Goal: Task Accomplishment & Management: Use online tool/utility

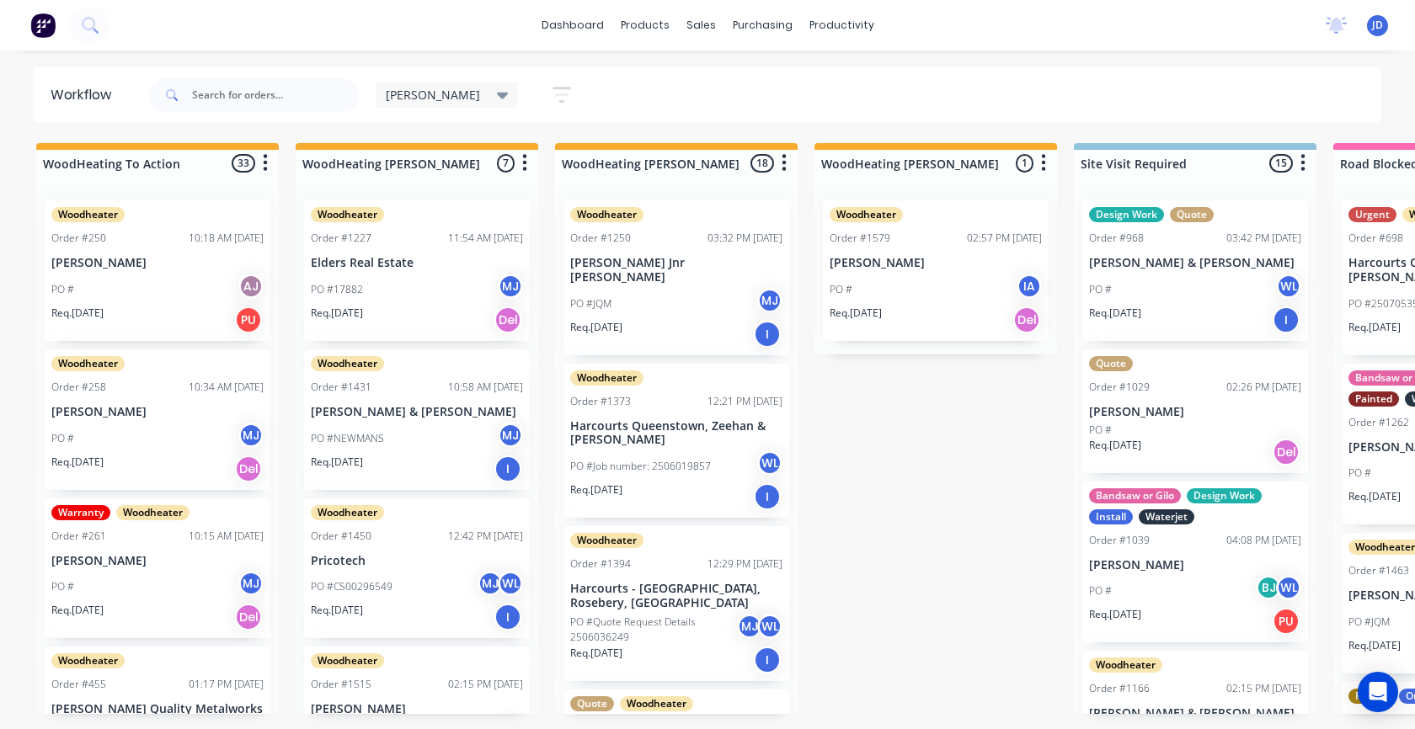
scroll to position [535, 0]
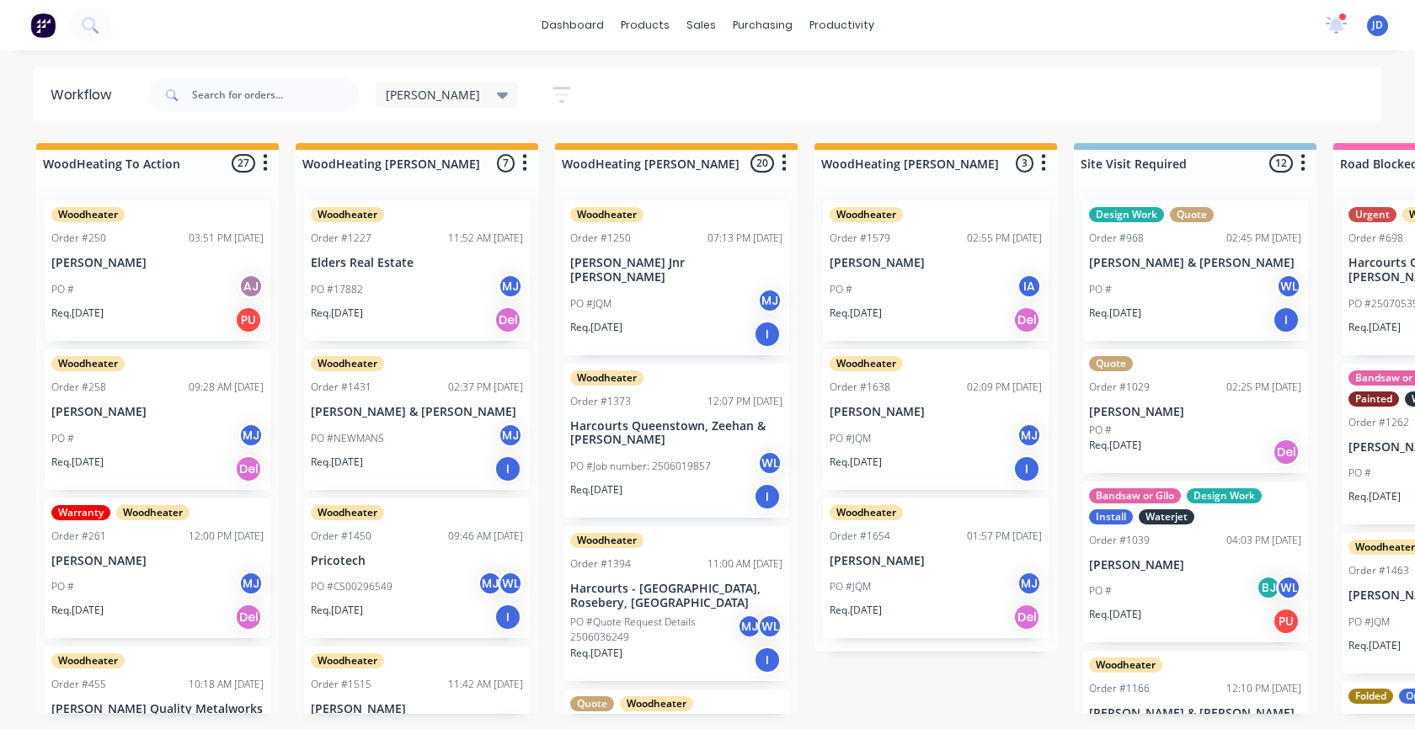
scroll to position [1596, 0]
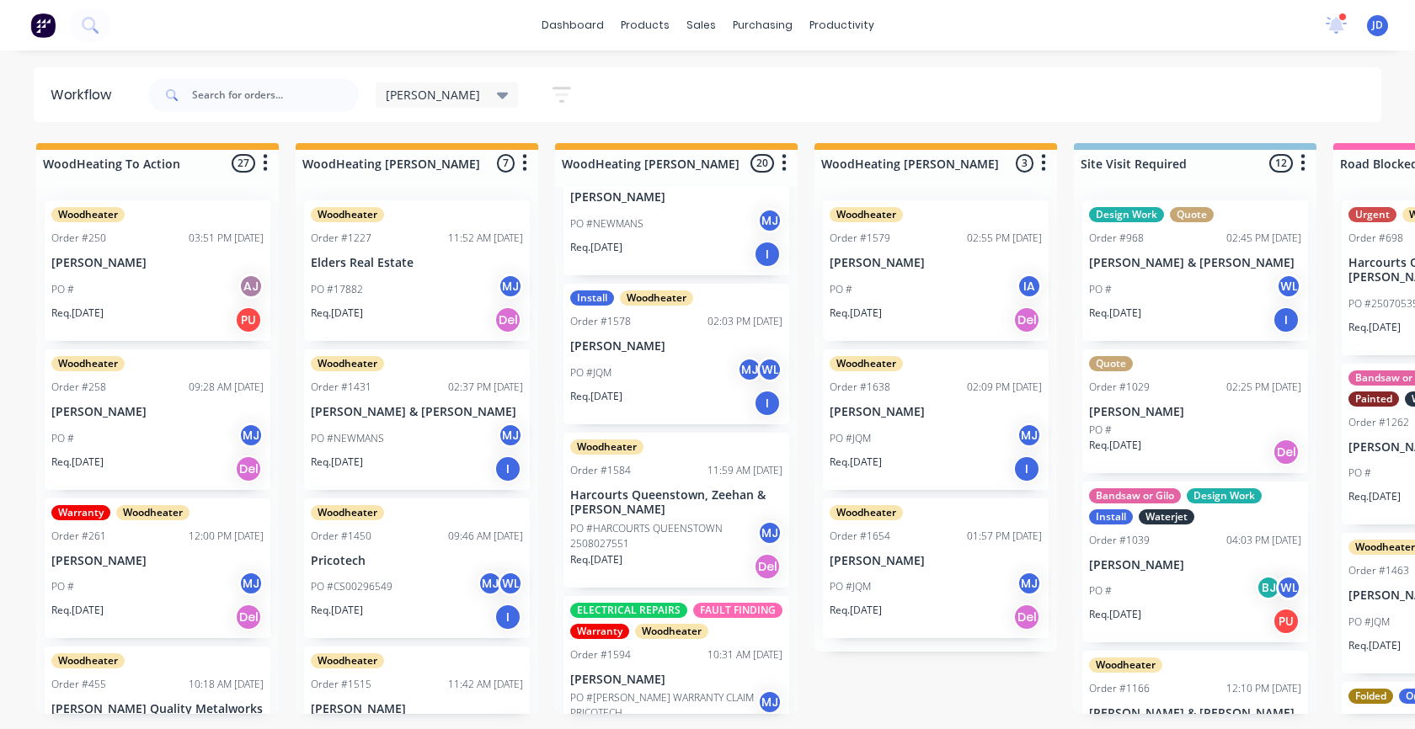
click at [686, 531] on p "PO #HARCOURTS QUEENSTOWN 2508027551" at bounding box center [663, 536] width 187 height 30
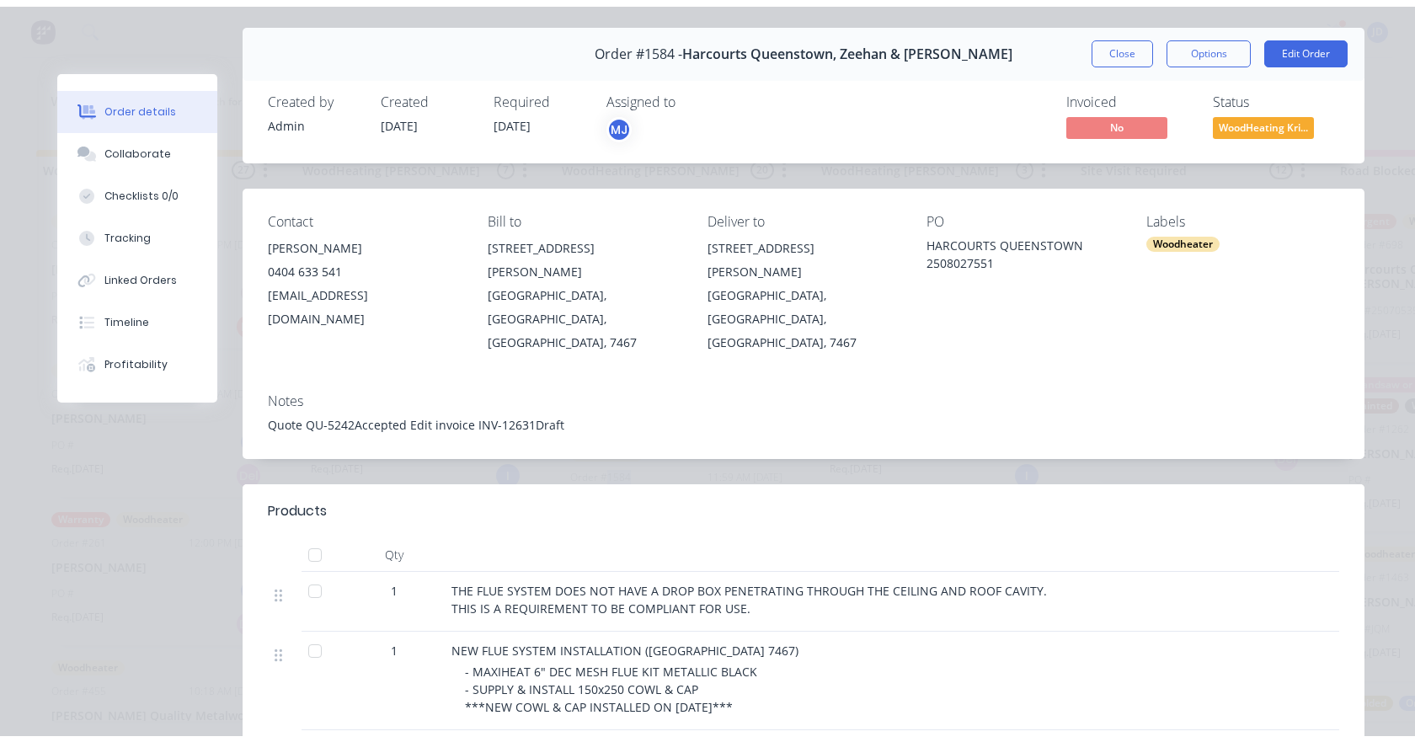
scroll to position [0, 0]
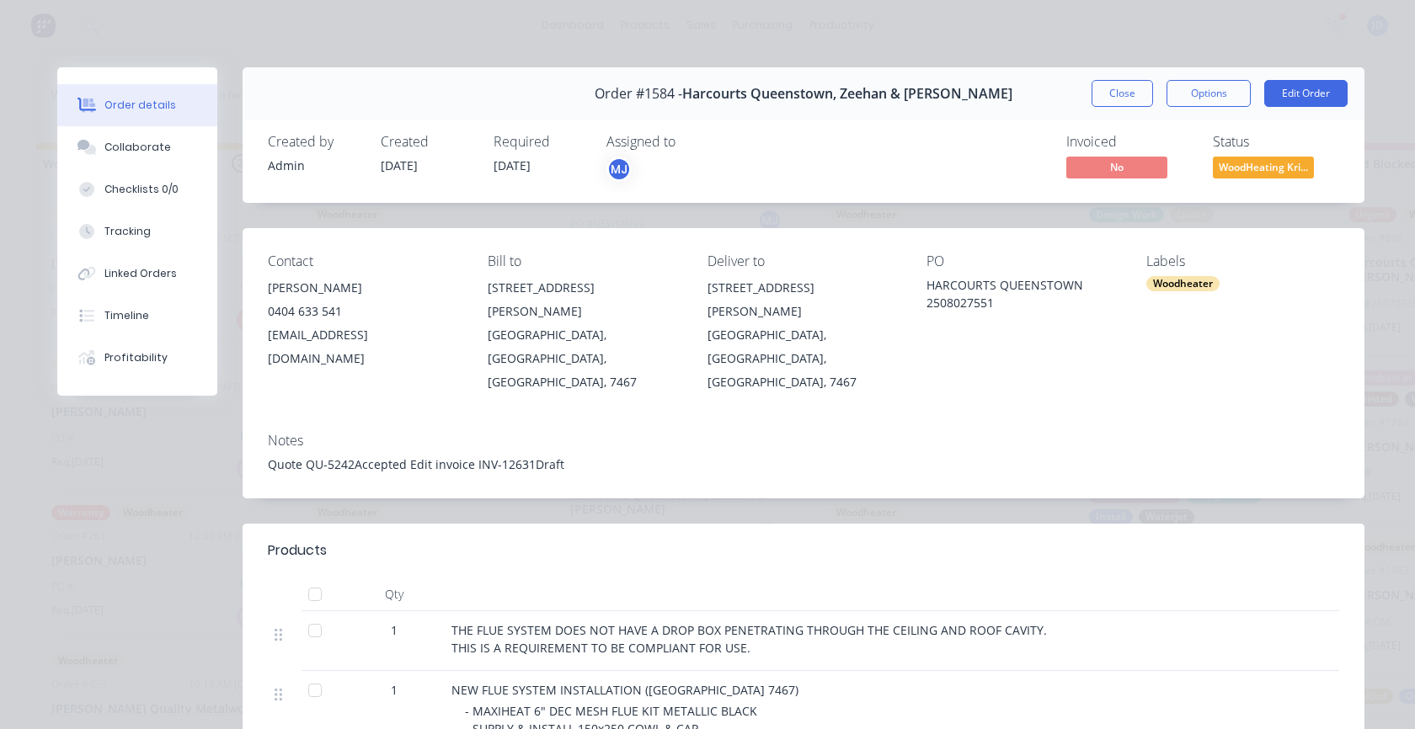
click at [1185, 109] on div "Order #1584 - Harcourts [GEOGRAPHIC_DATA], Zeehan & [PERSON_NAME] Close Options…" at bounding box center [802, 93] width 1121 height 53
click at [1187, 101] on button "Options" at bounding box center [1208, 93] width 84 height 27
click at [1142, 179] on div "Work Order" at bounding box center [1162, 170] width 147 height 24
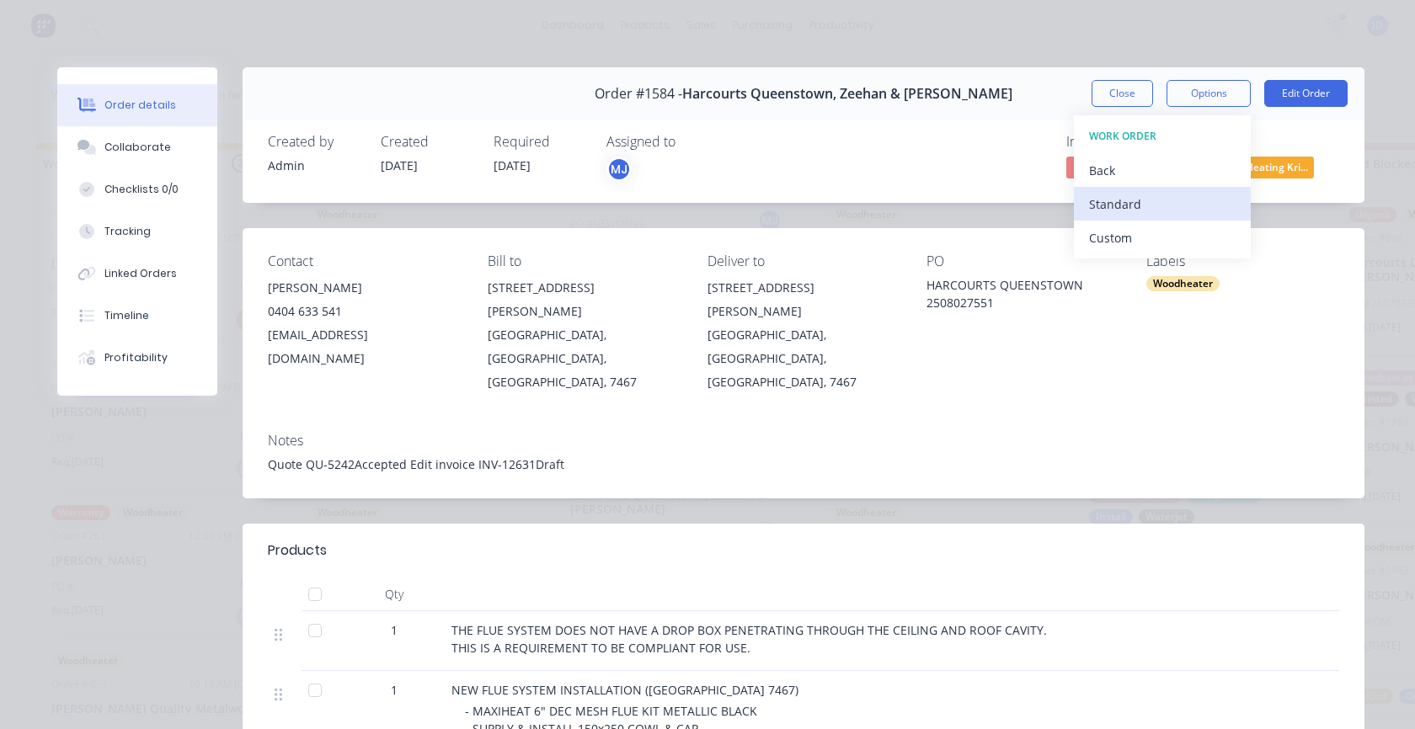
click at [1112, 199] on div "Standard" at bounding box center [1162, 204] width 147 height 24
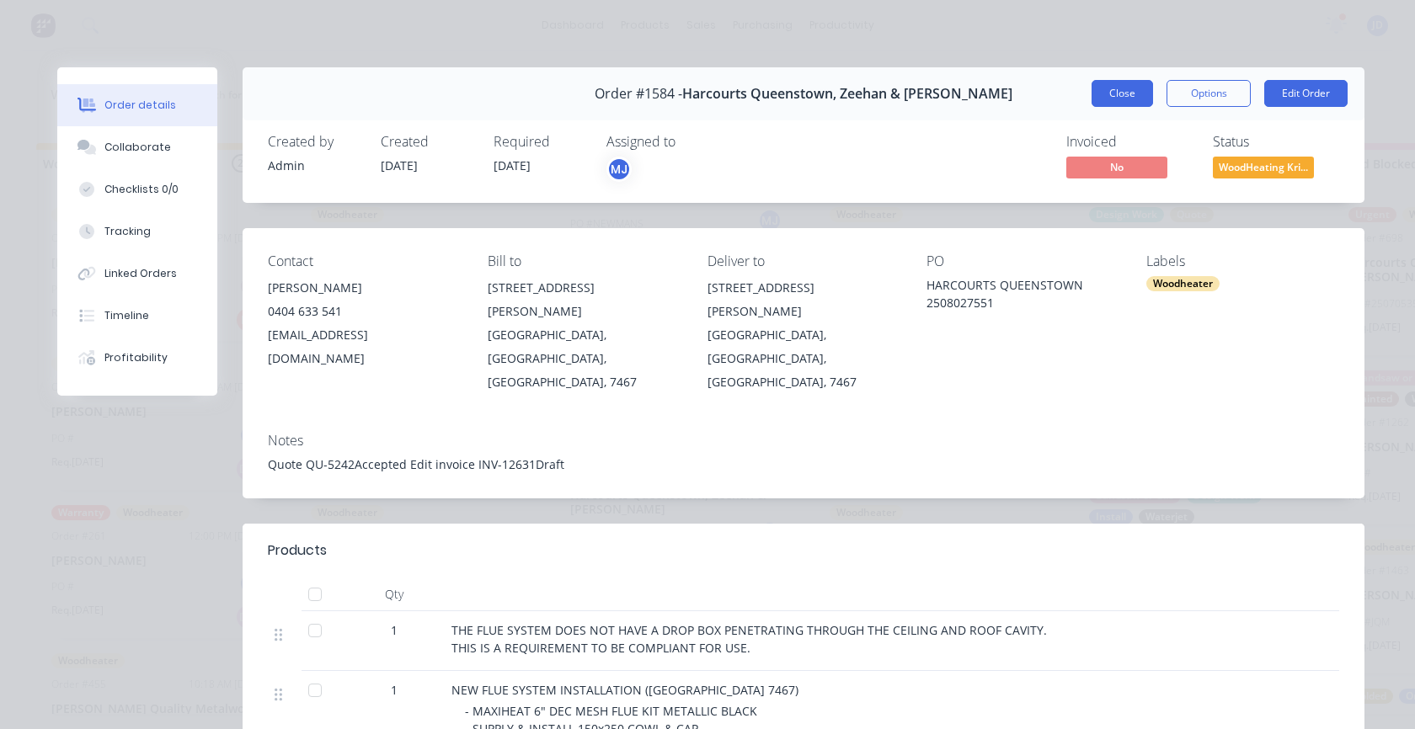
click at [1093, 94] on button "Close" at bounding box center [1121, 93] width 61 height 27
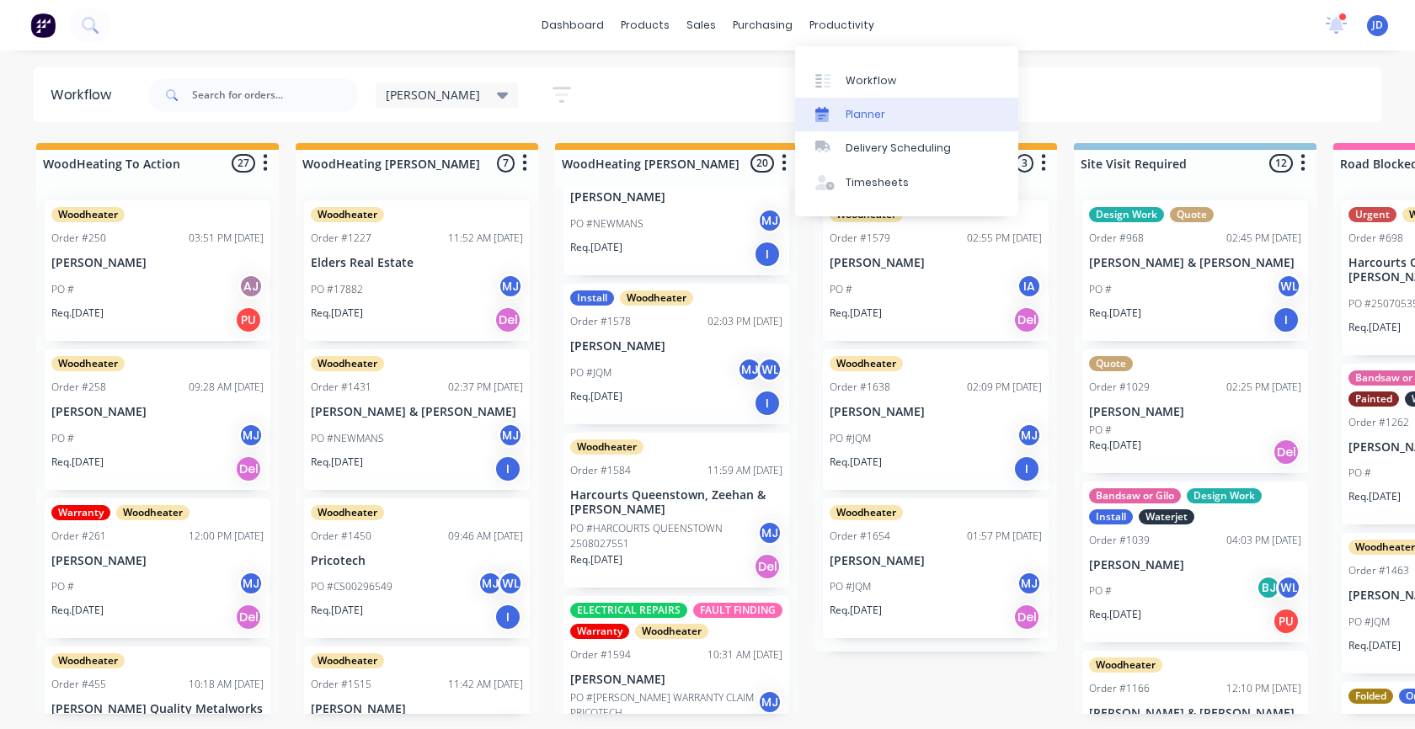
click at [826, 111] on icon at bounding box center [821, 113] width 13 height 13
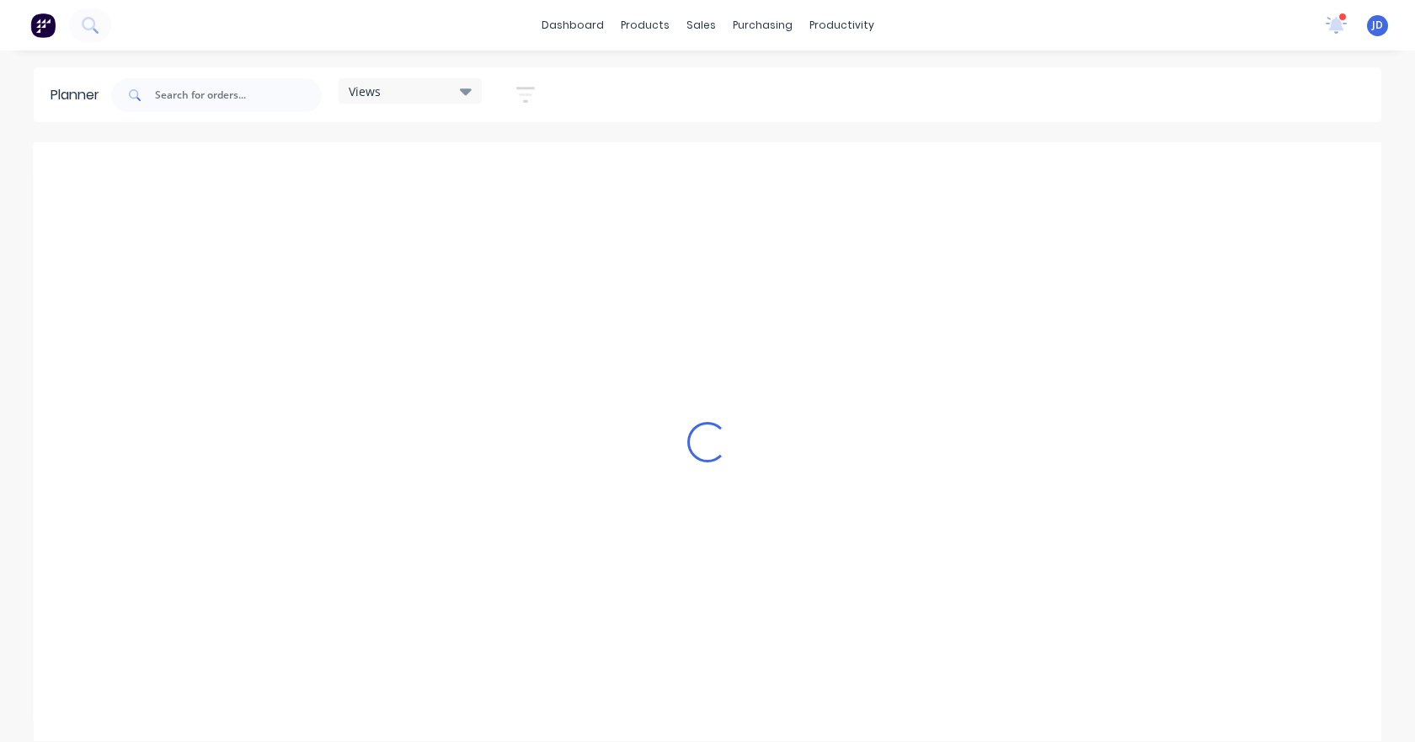
scroll to position [0, 1]
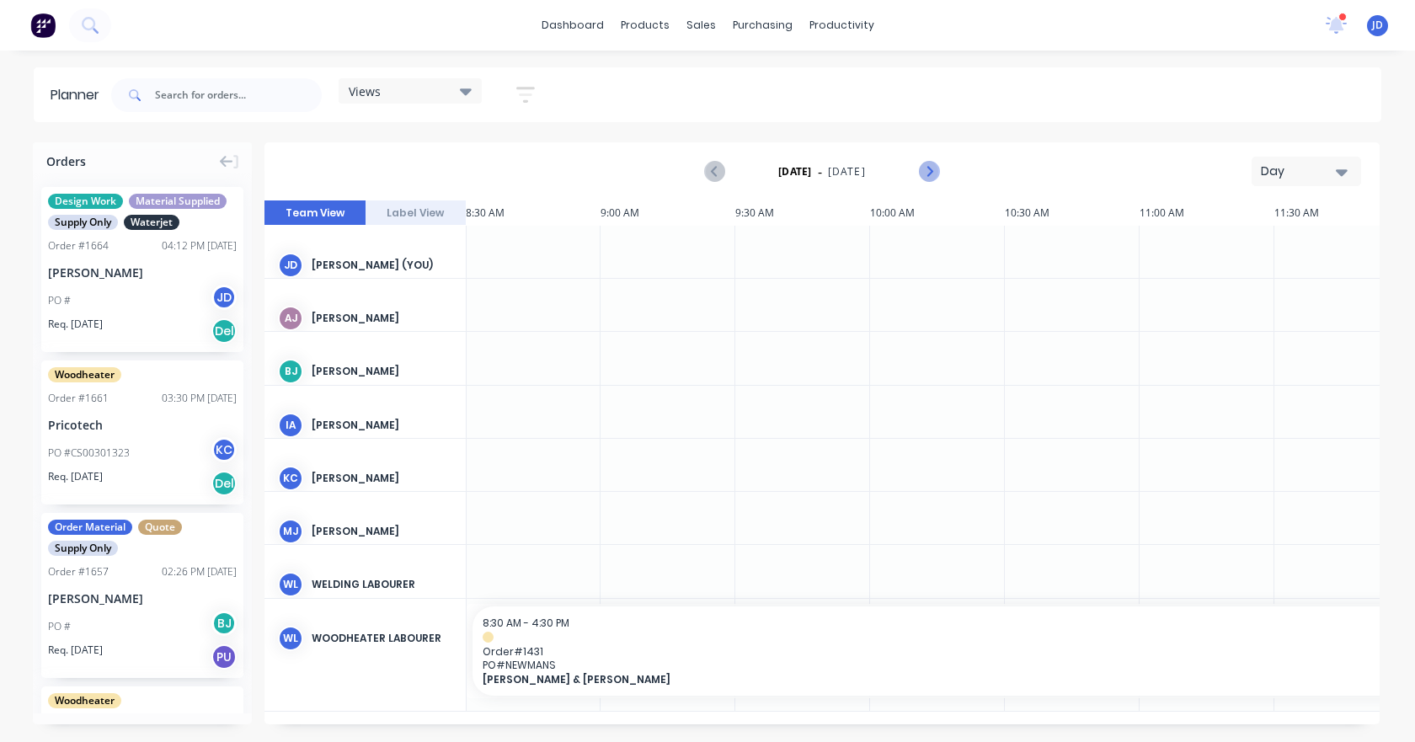
click at [931, 180] on icon "Next page" at bounding box center [928, 172] width 20 height 20
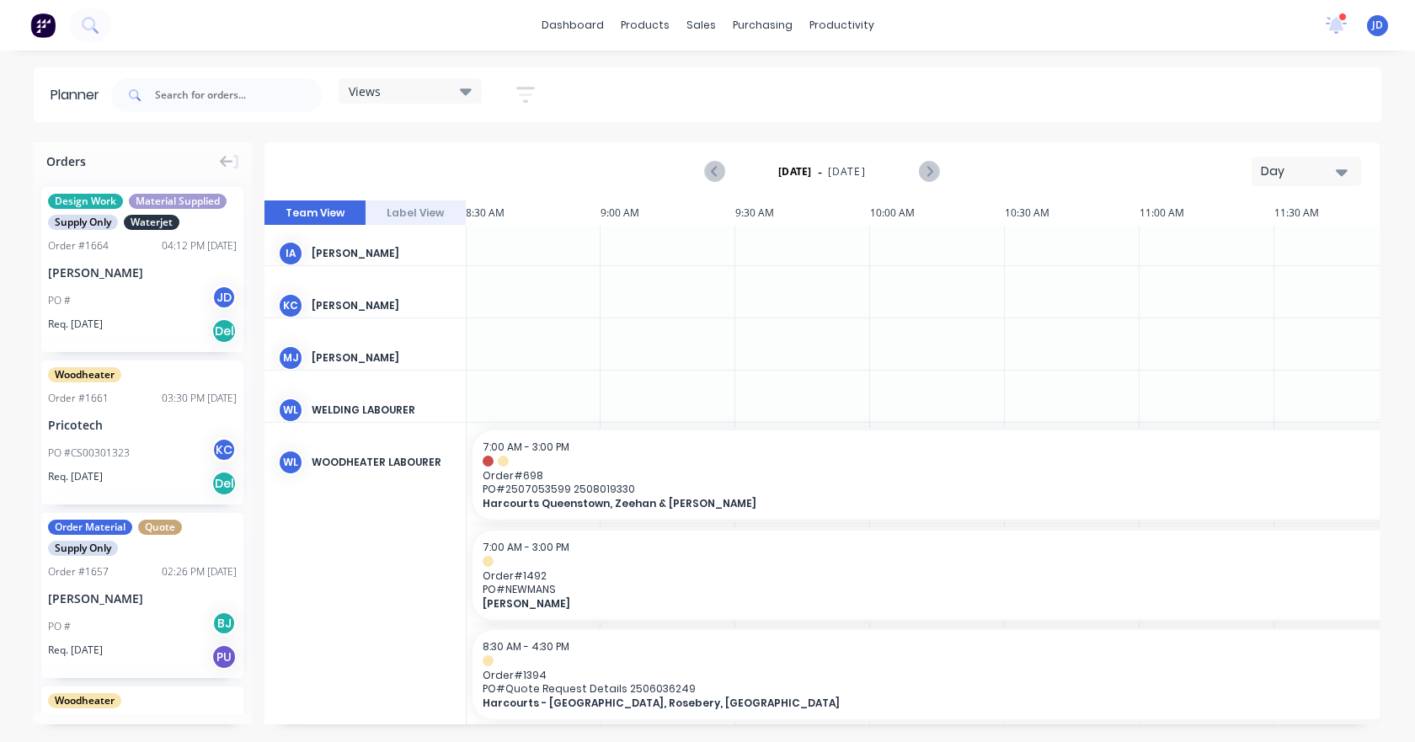
scroll to position [199, 1]
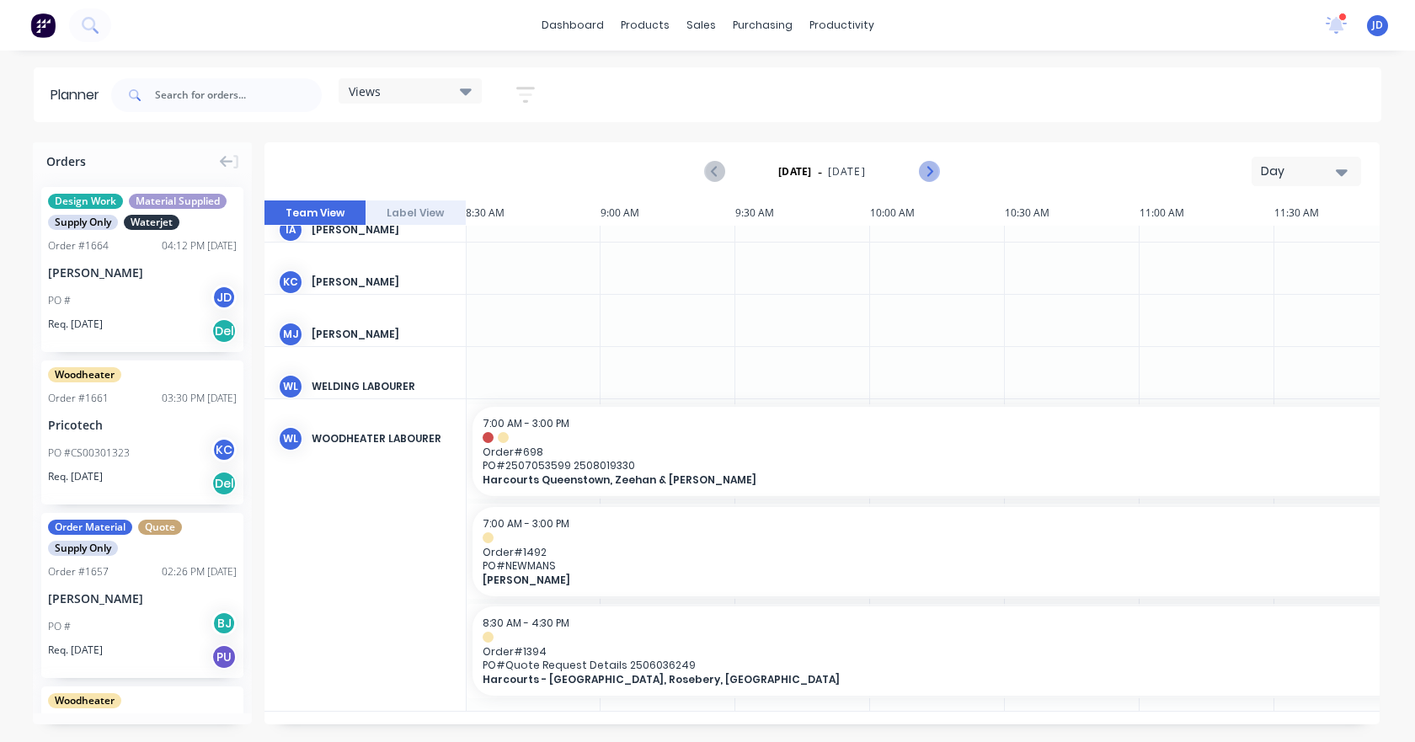
click at [944, 172] on button "Next page" at bounding box center [928, 172] width 34 height 34
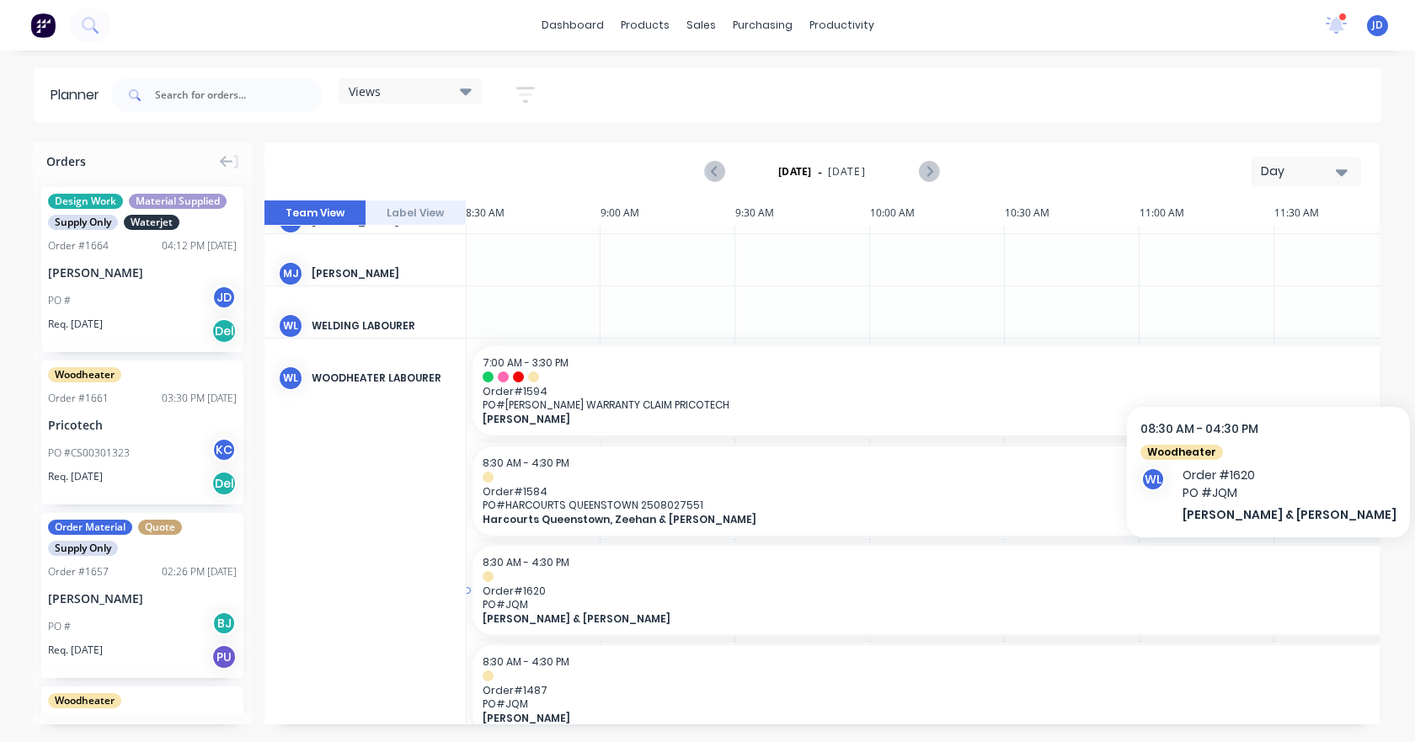
scroll to position [299, 1]
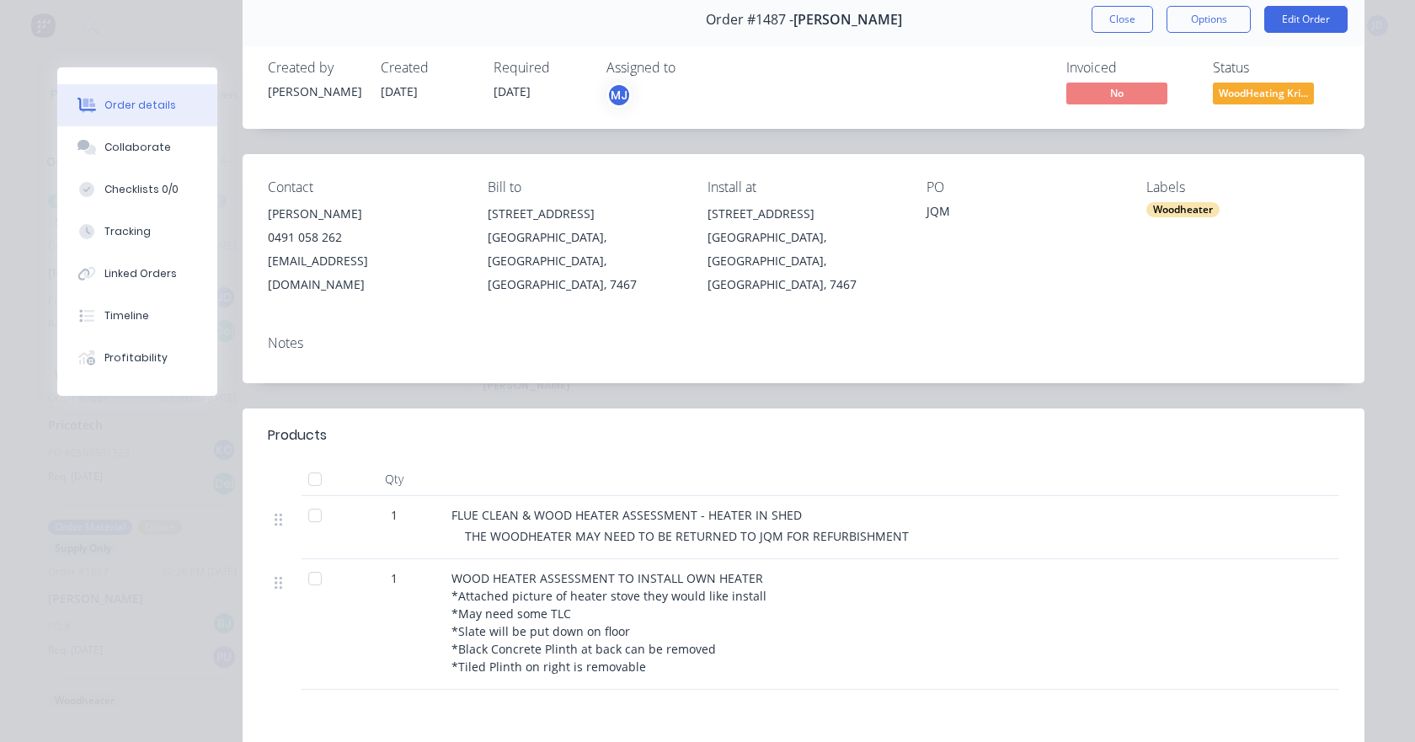
scroll to position [0, 0]
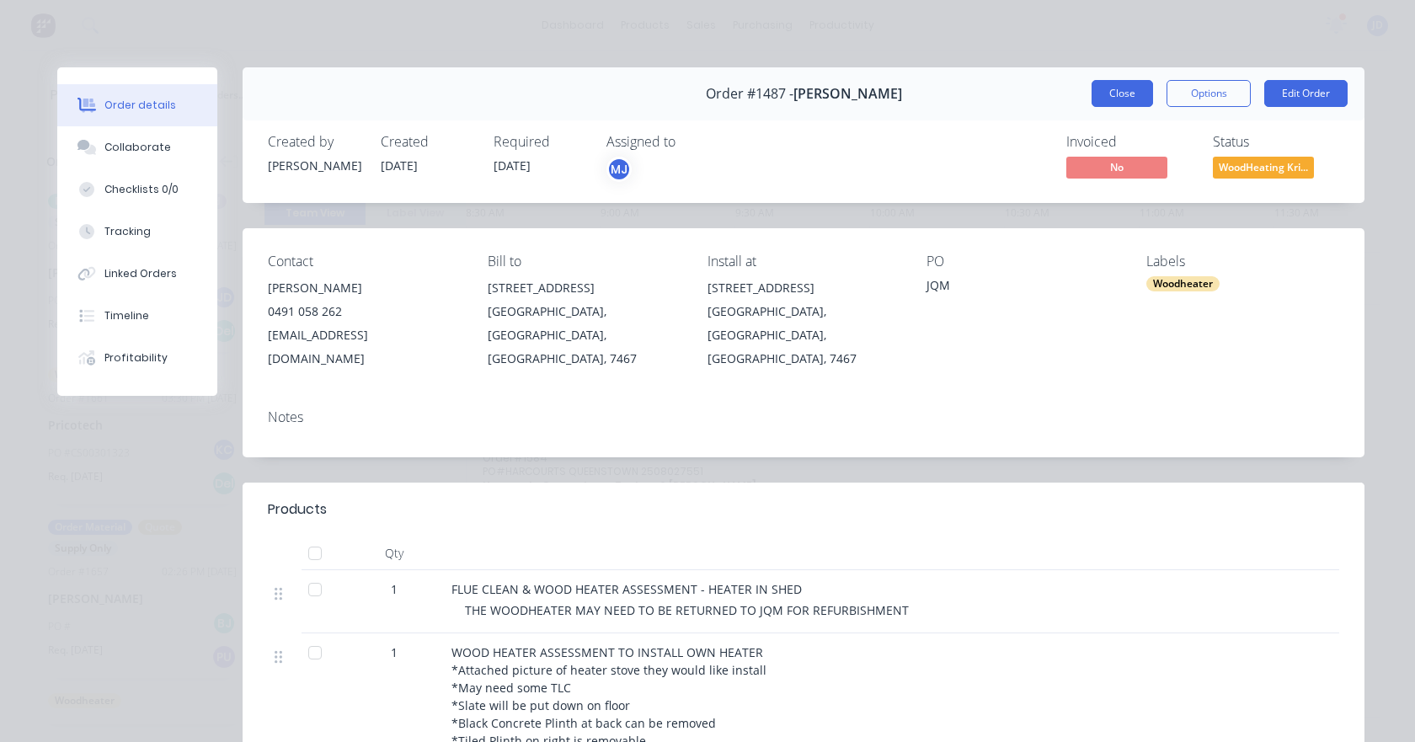
click at [1134, 93] on button "Close" at bounding box center [1121, 93] width 61 height 27
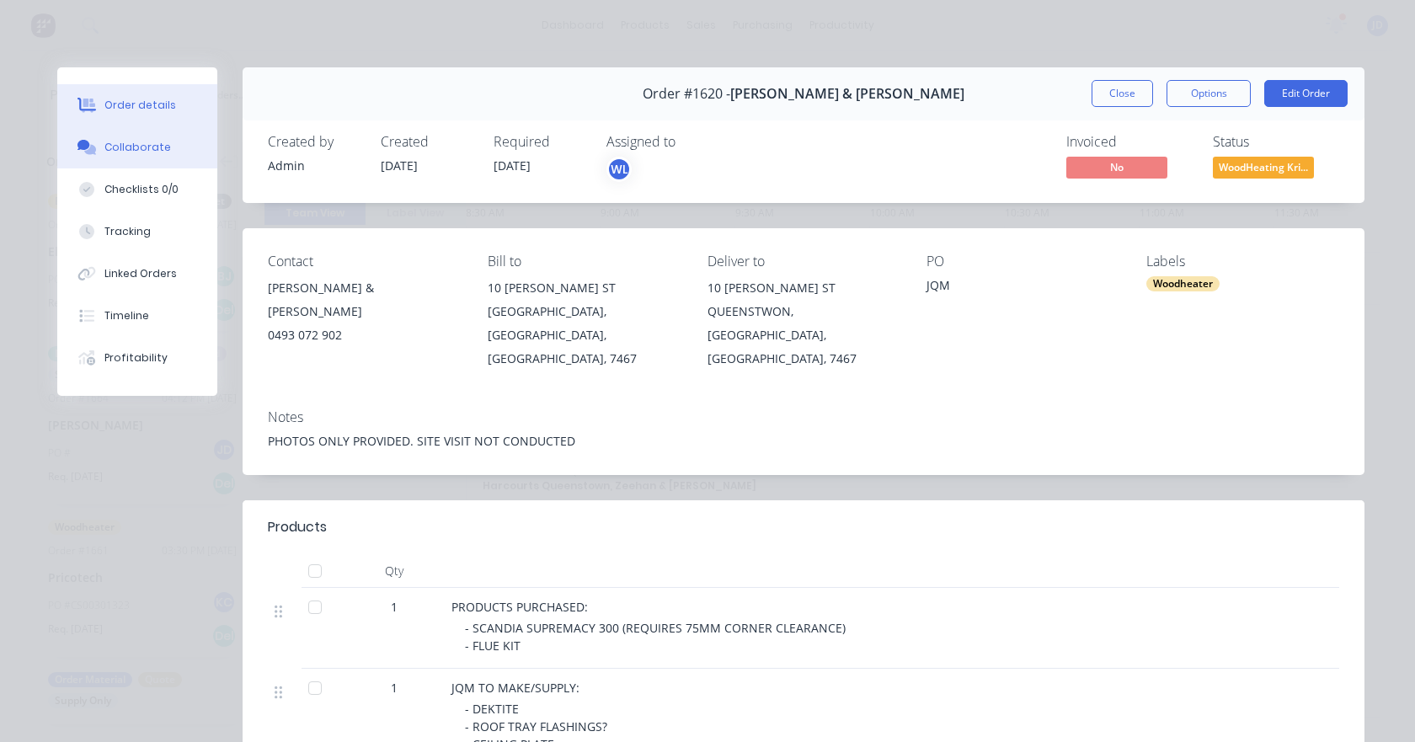
click at [172, 150] on button "Collaborate" at bounding box center [137, 147] width 160 height 42
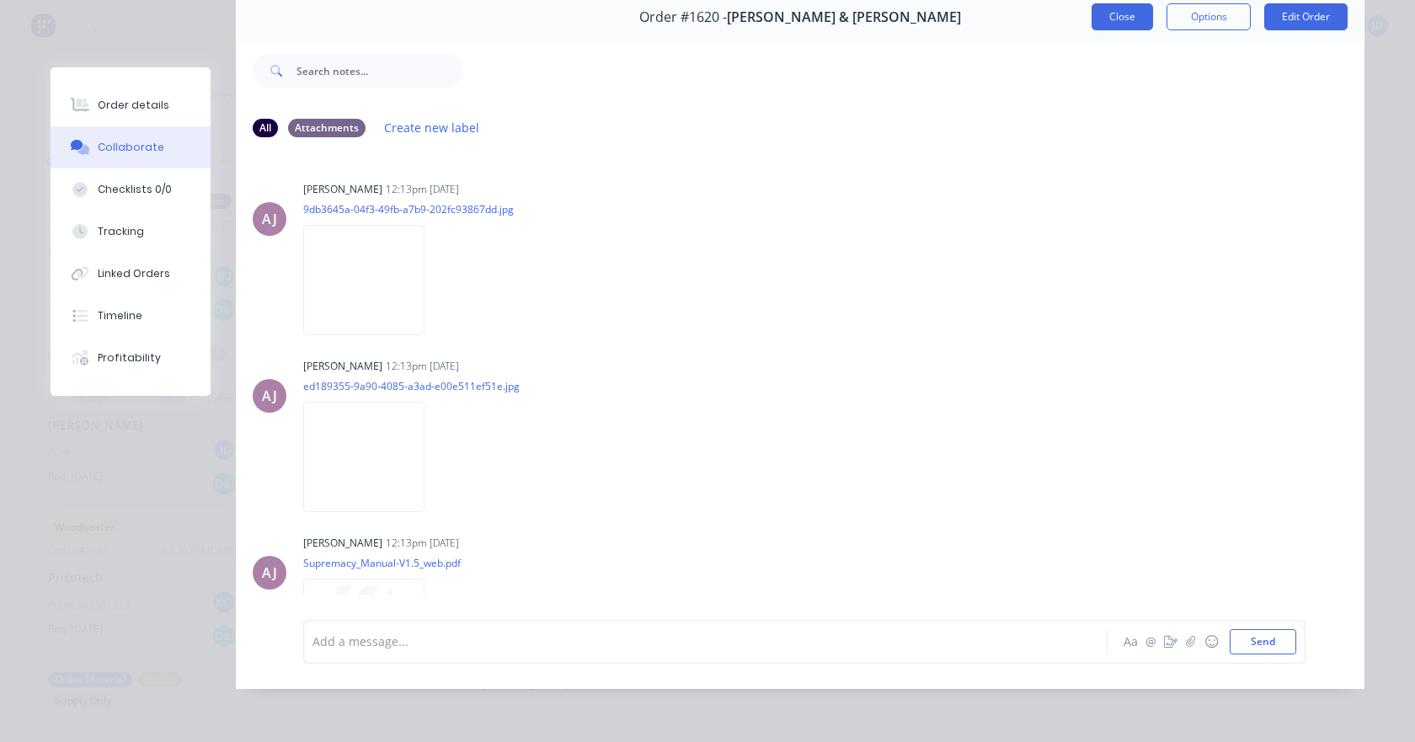
click at [1109, 26] on button "Close" at bounding box center [1121, 16] width 61 height 27
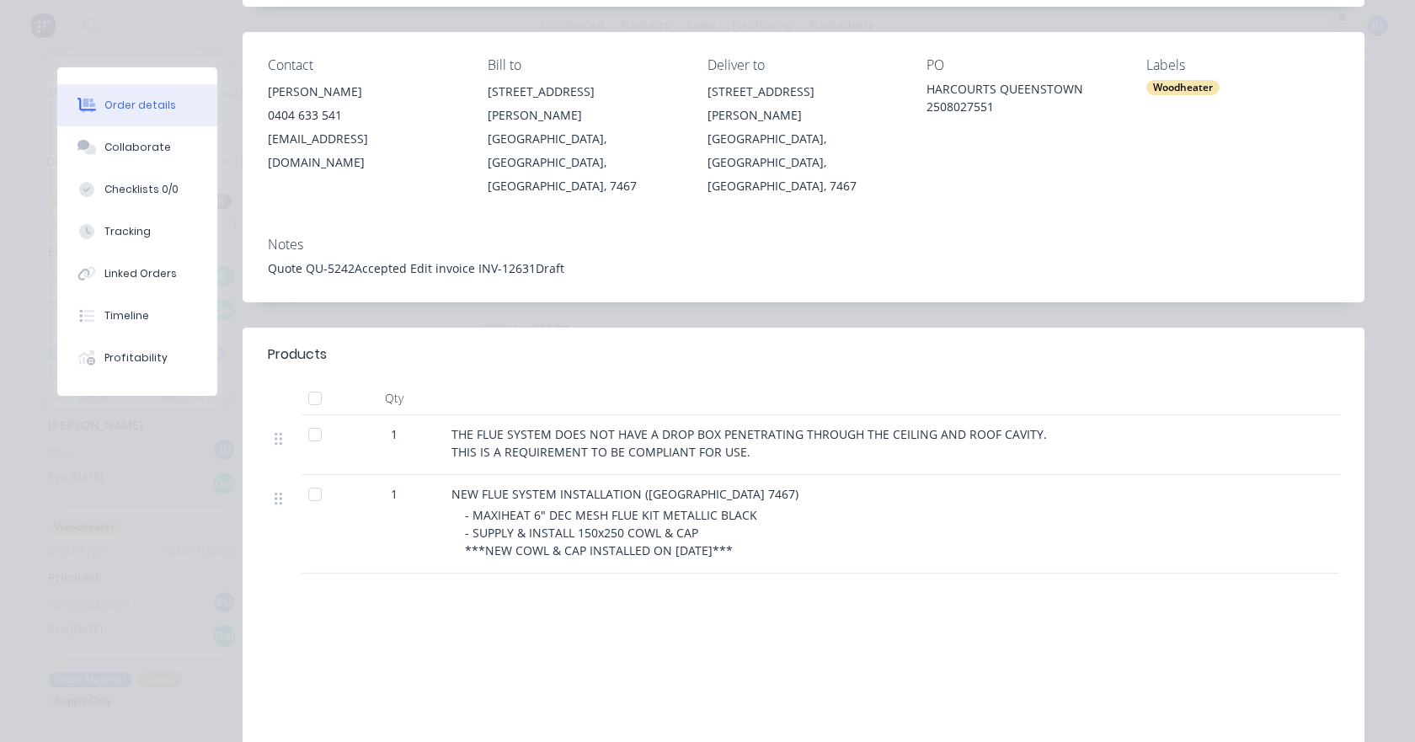
scroll to position [84, 0]
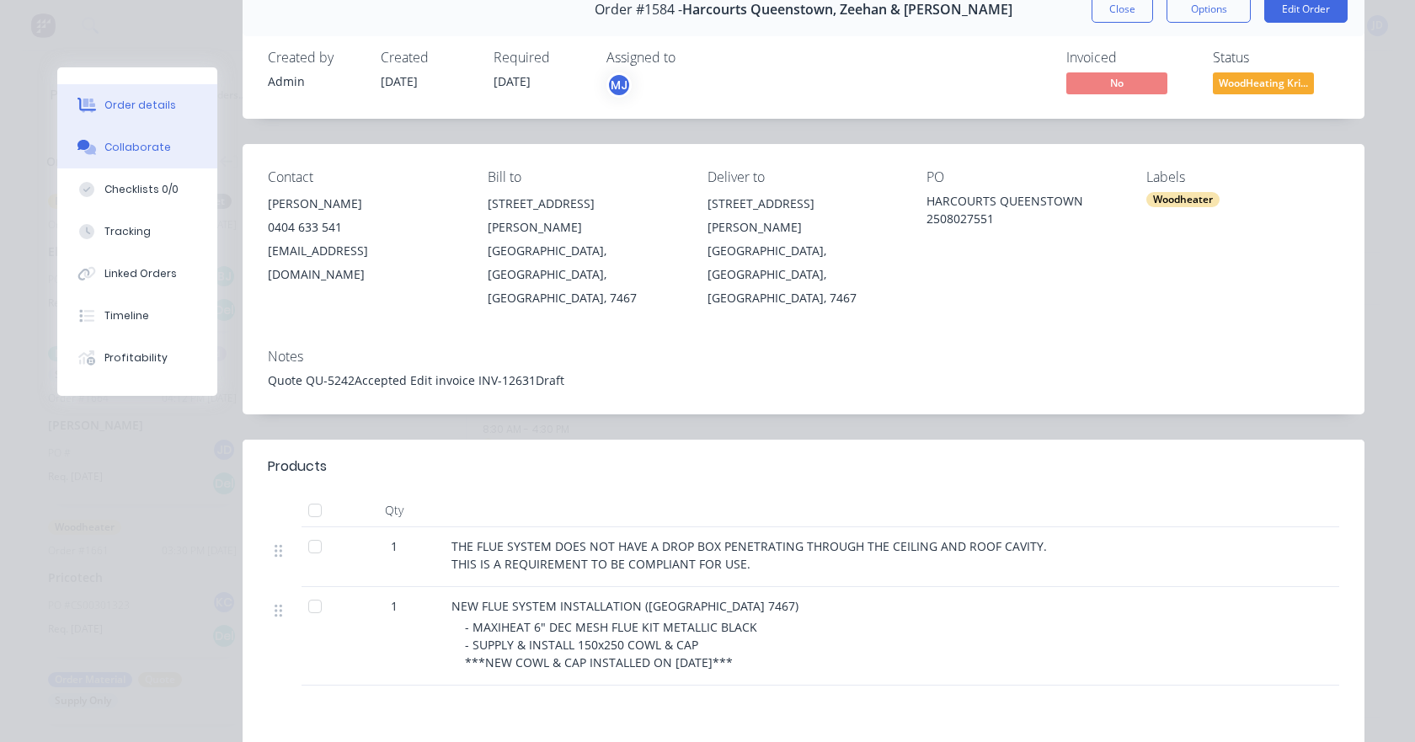
click at [168, 143] on button "Collaborate" at bounding box center [137, 147] width 160 height 42
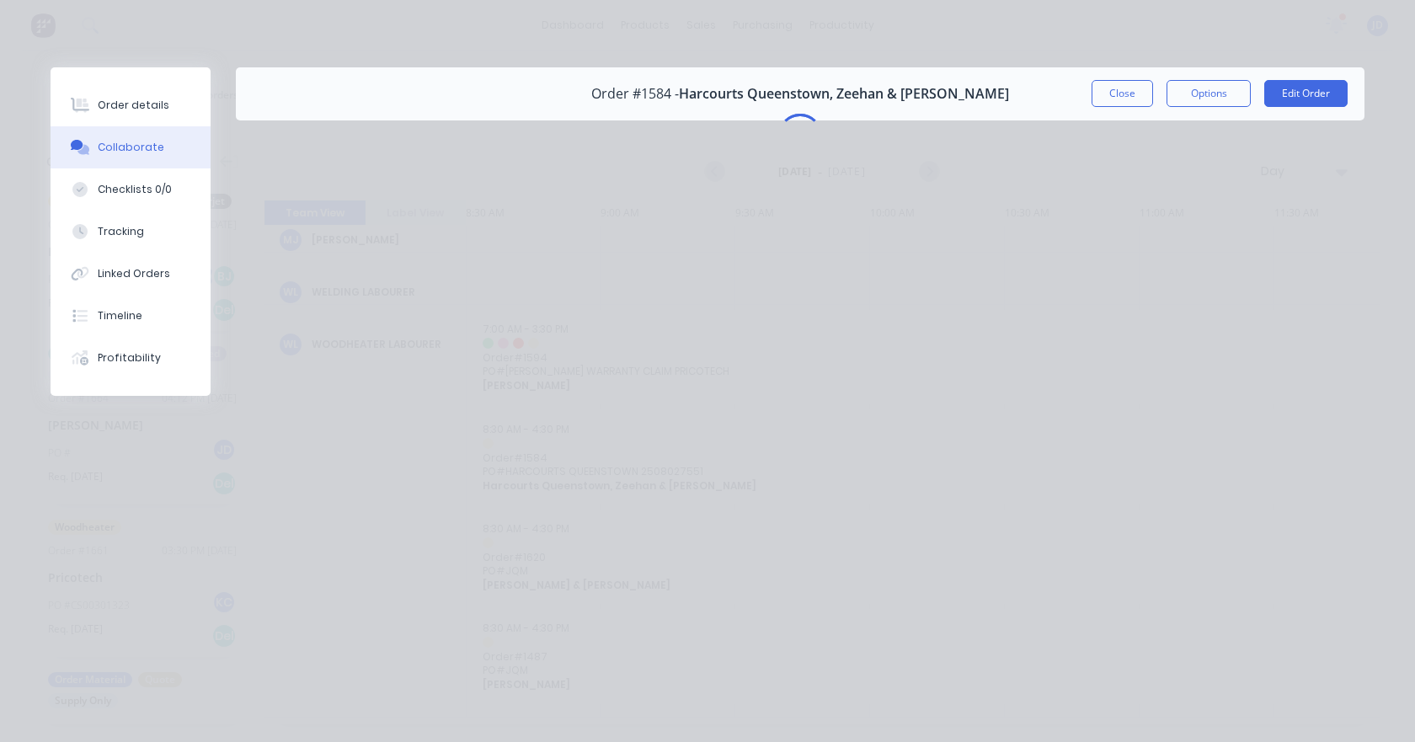
scroll to position [0, 0]
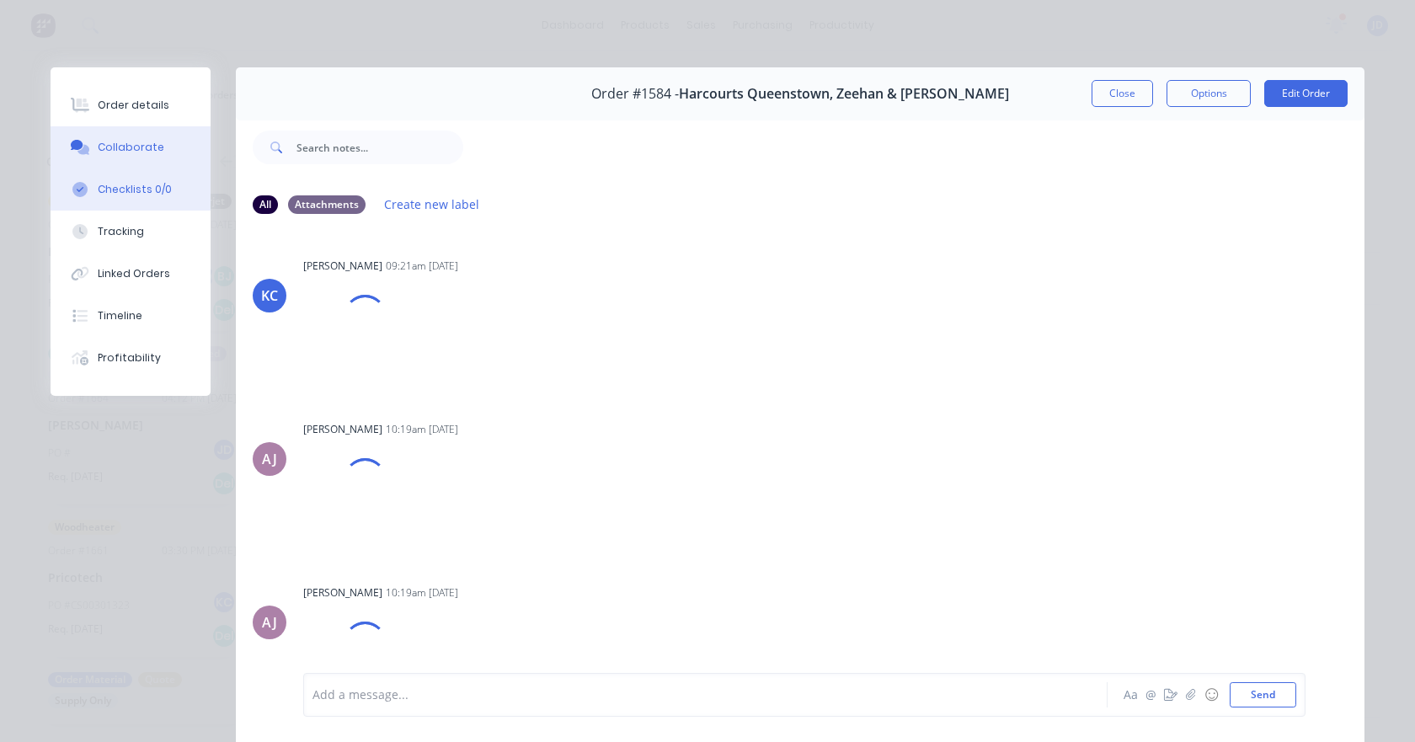
click at [153, 189] on div "Checklists 0/0" at bounding box center [135, 189] width 74 height 15
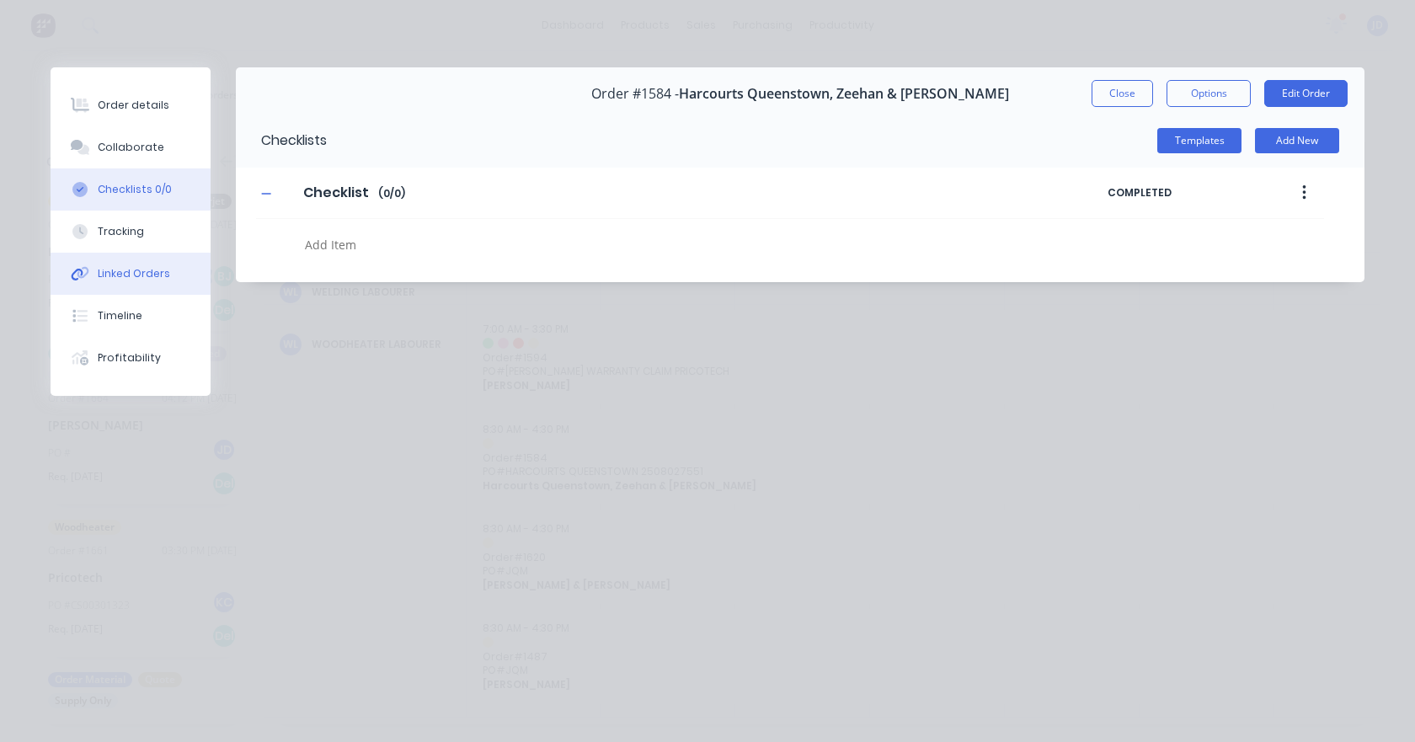
click at [143, 289] on button "Linked Orders" at bounding box center [131, 274] width 160 height 42
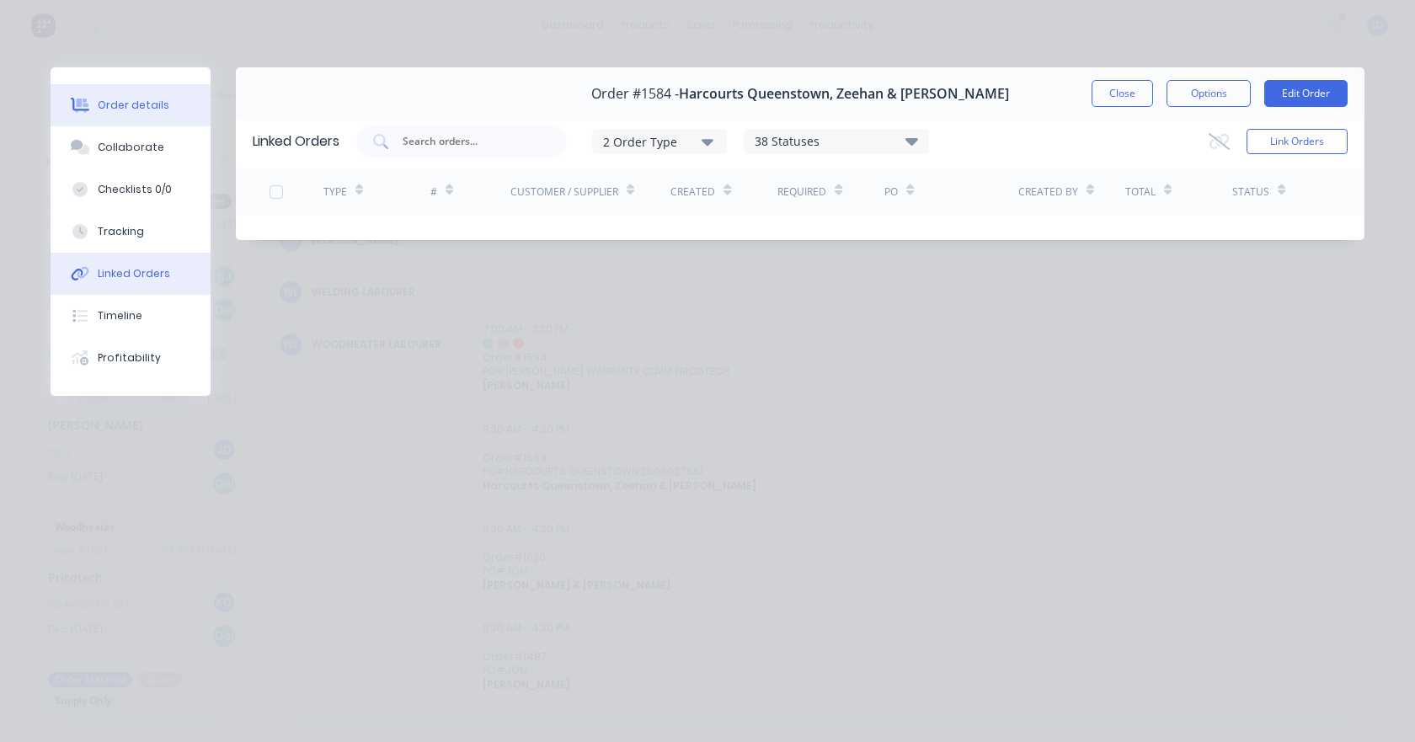
click at [173, 91] on button "Order details" at bounding box center [131, 105] width 160 height 42
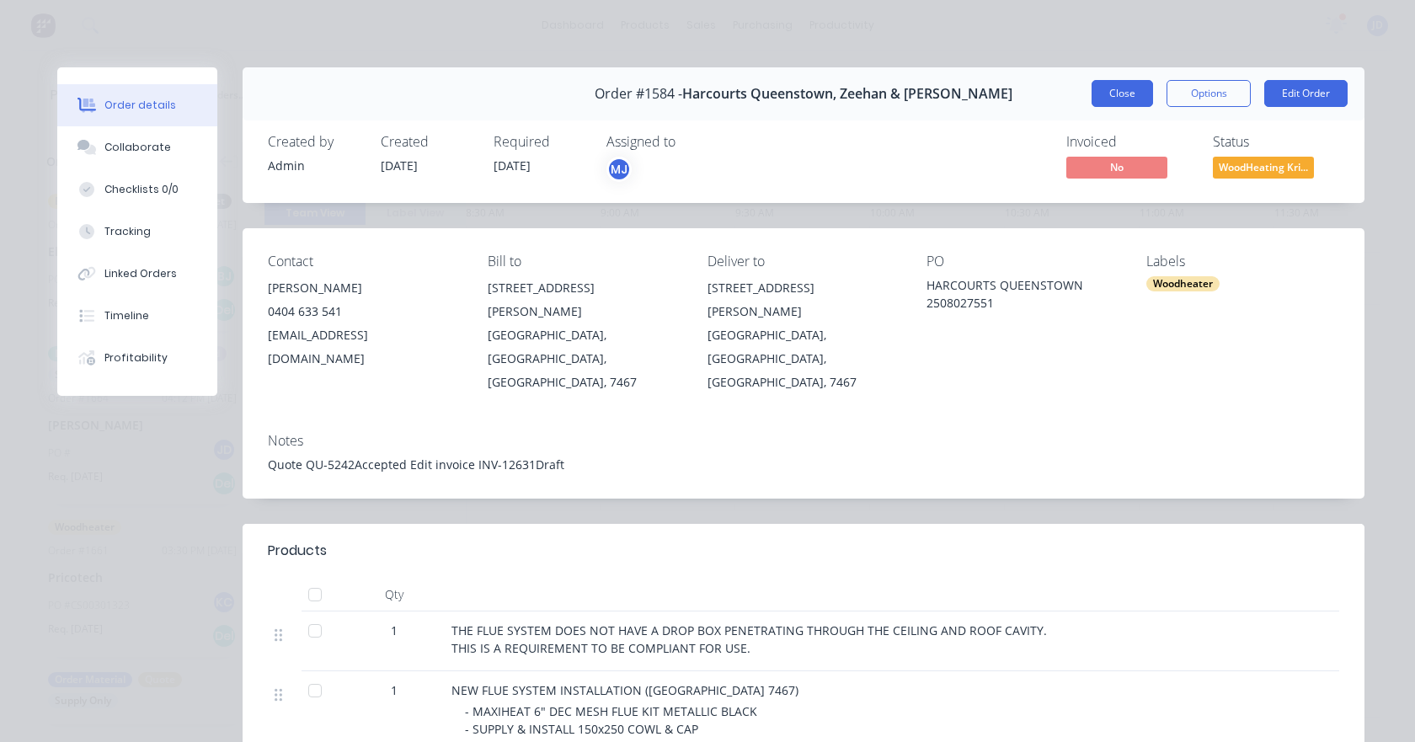
click at [1095, 101] on button "Close" at bounding box center [1121, 93] width 61 height 27
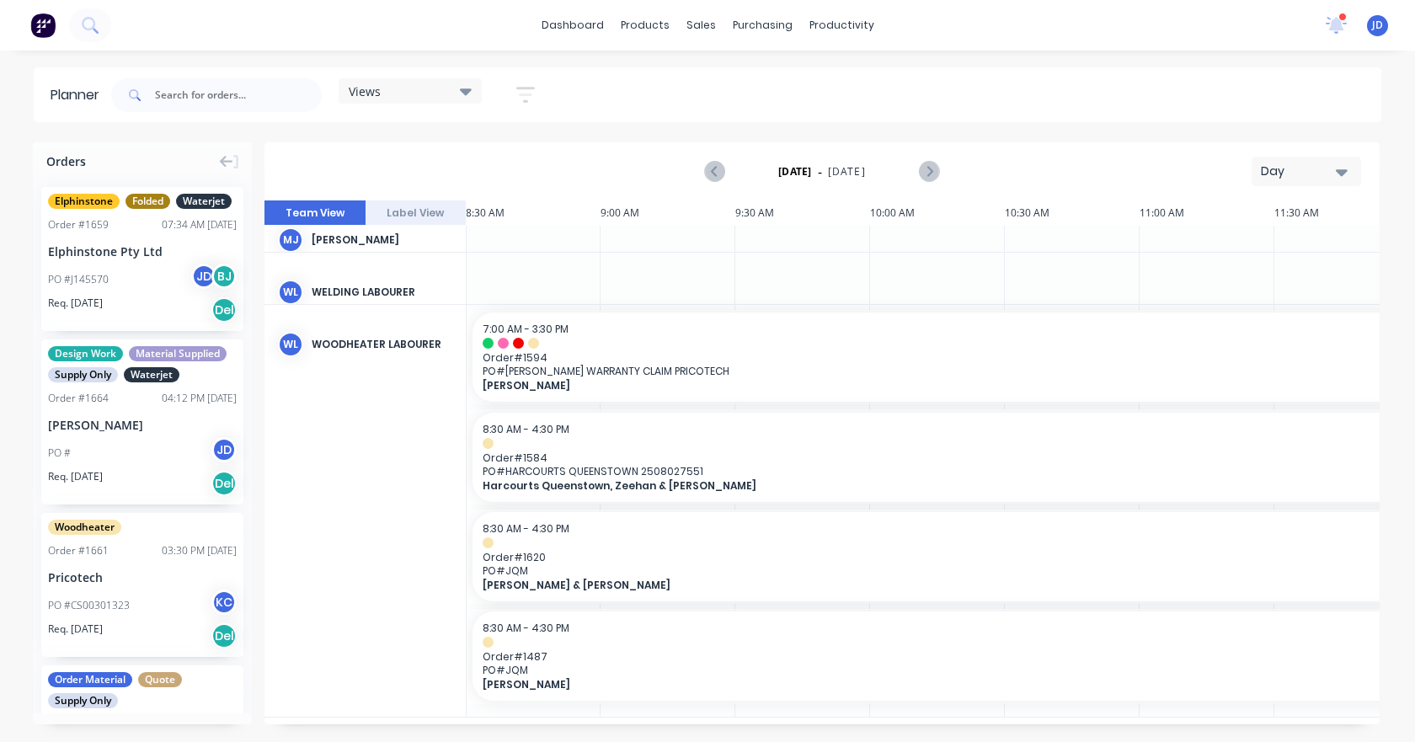
click at [692, 368] on span "PO # [PERSON_NAME] WARRANTY CLAIM PRICOTECH" at bounding box center [1408, 371] width 1852 height 13
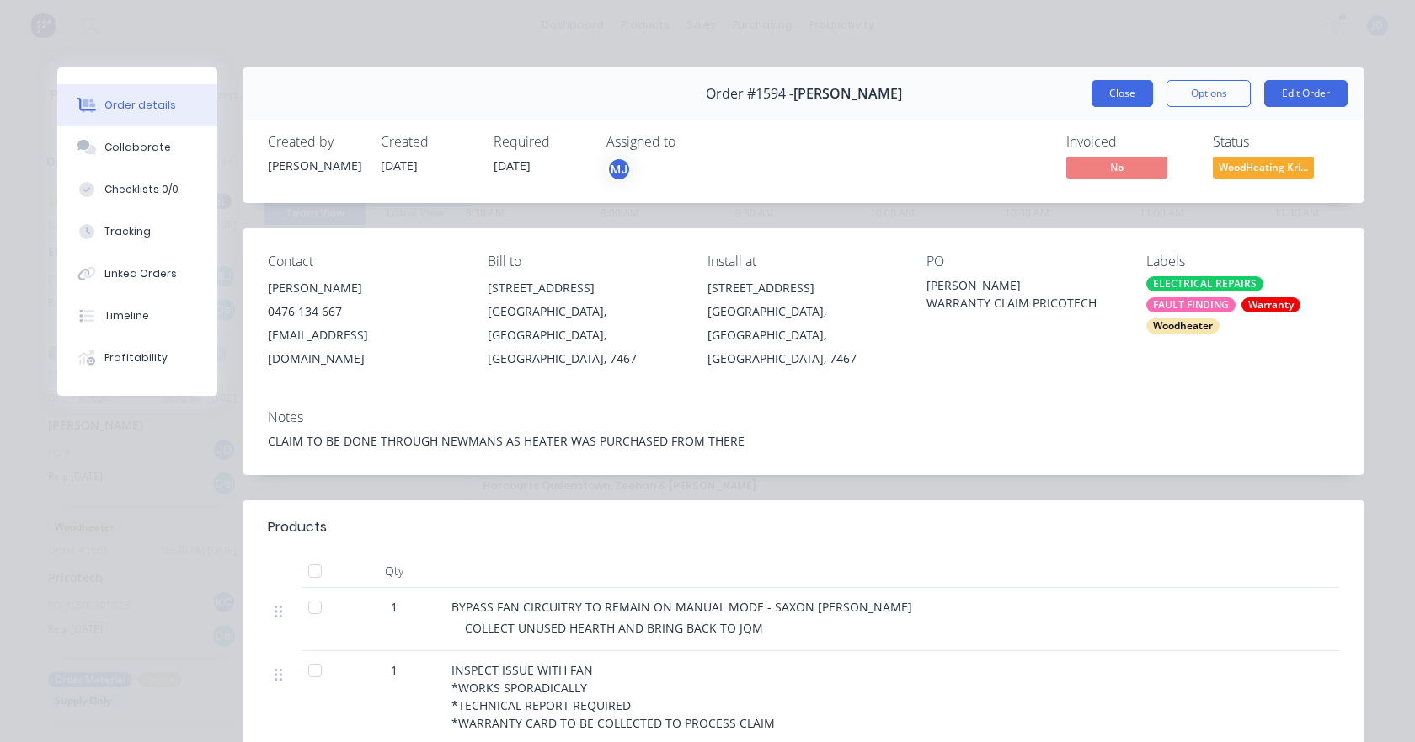
click at [1113, 99] on button "Close" at bounding box center [1121, 93] width 61 height 27
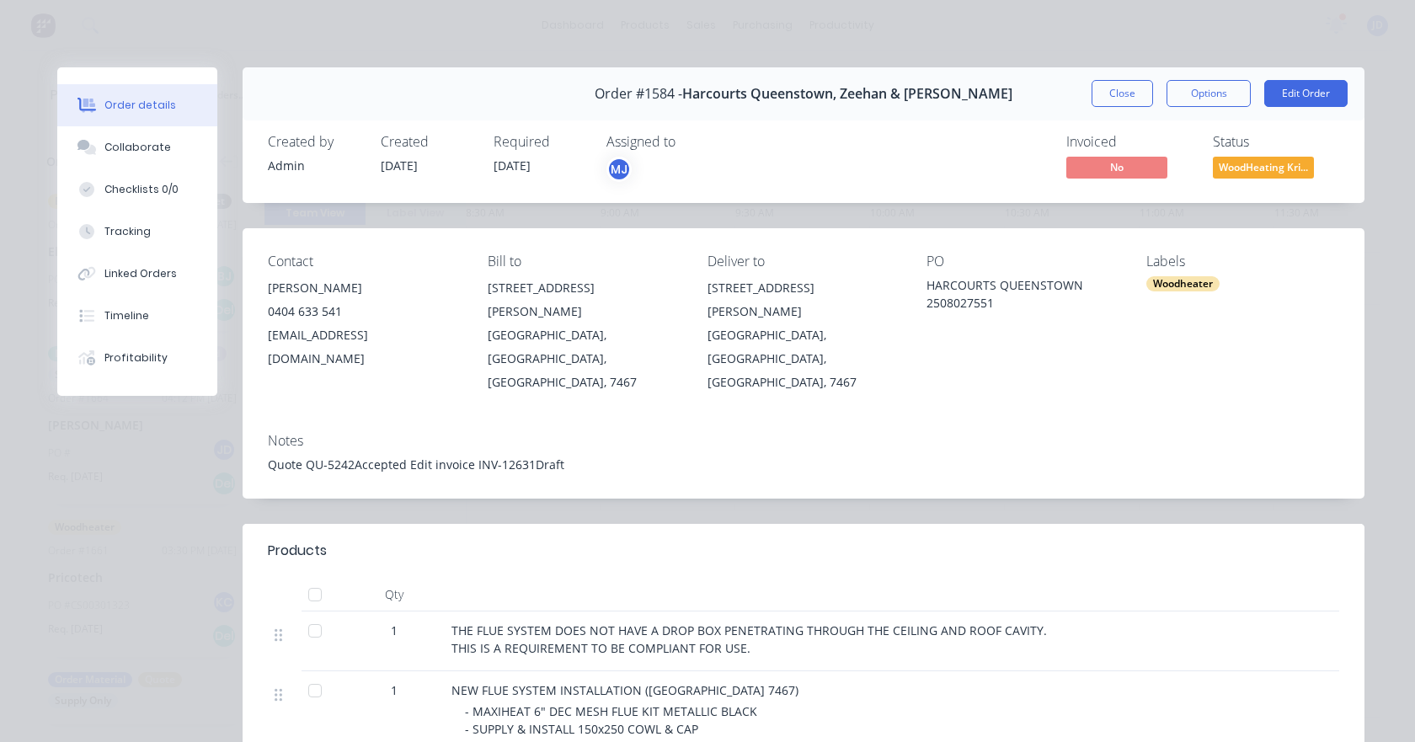
scroll to position [84, 0]
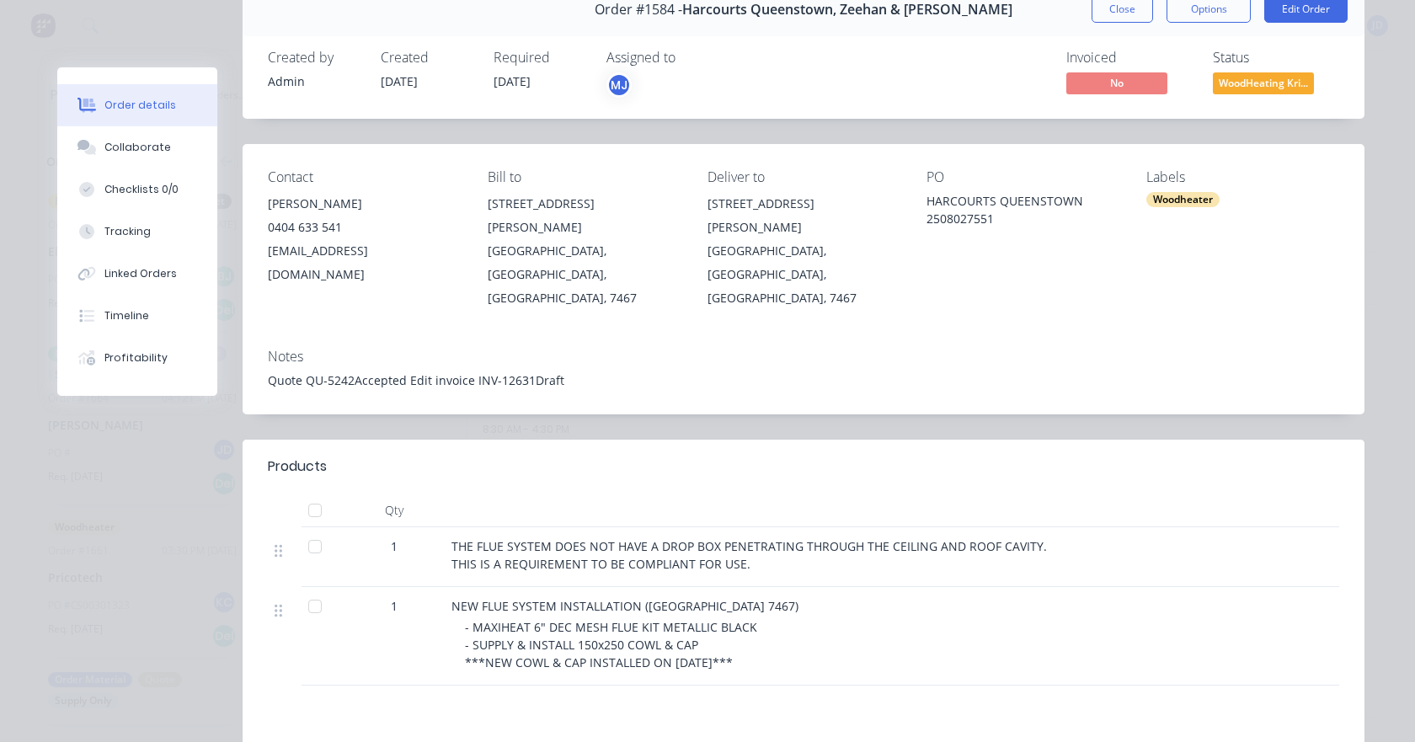
click at [1112, 17] on button "Close" at bounding box center [1121, 9] width 61 height 27
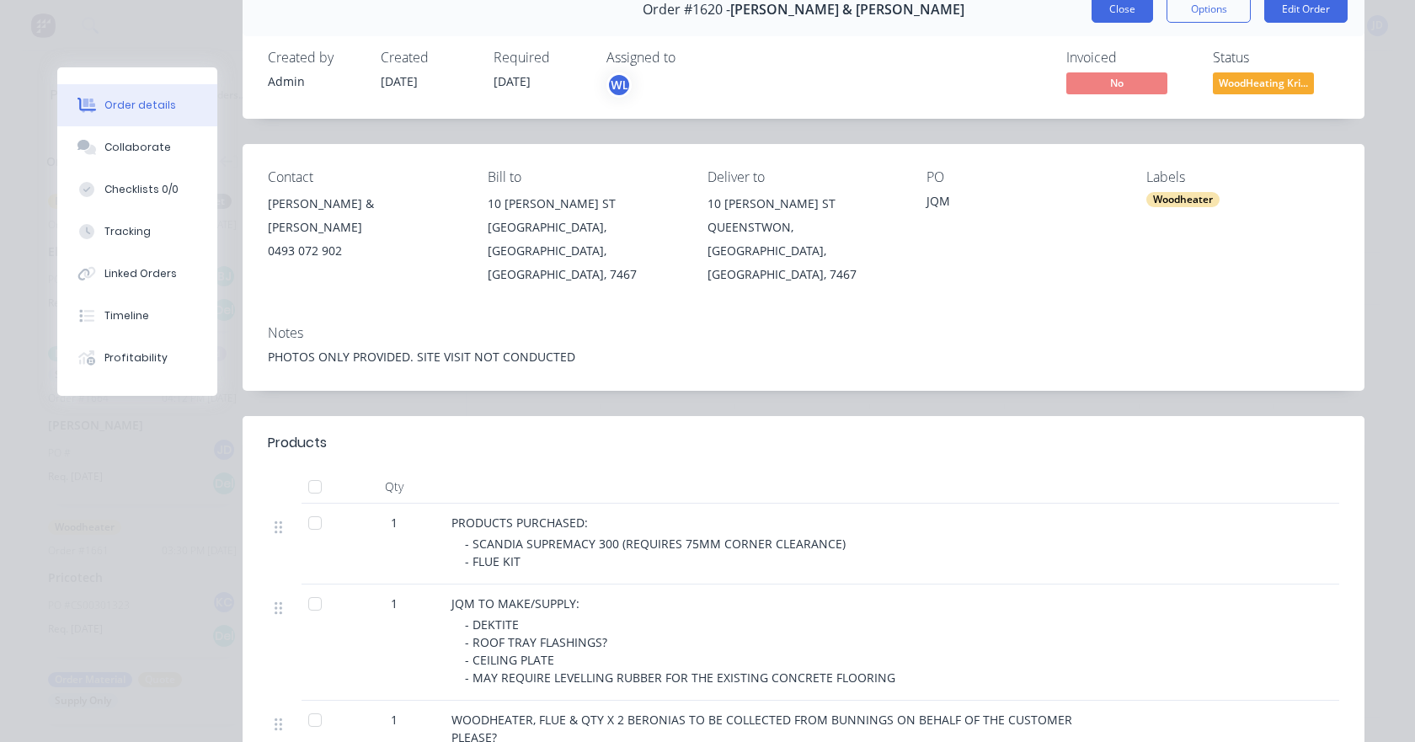
click at [1093, 8] on button "Close" at bounding box center [1121, 9] width 61 height 27
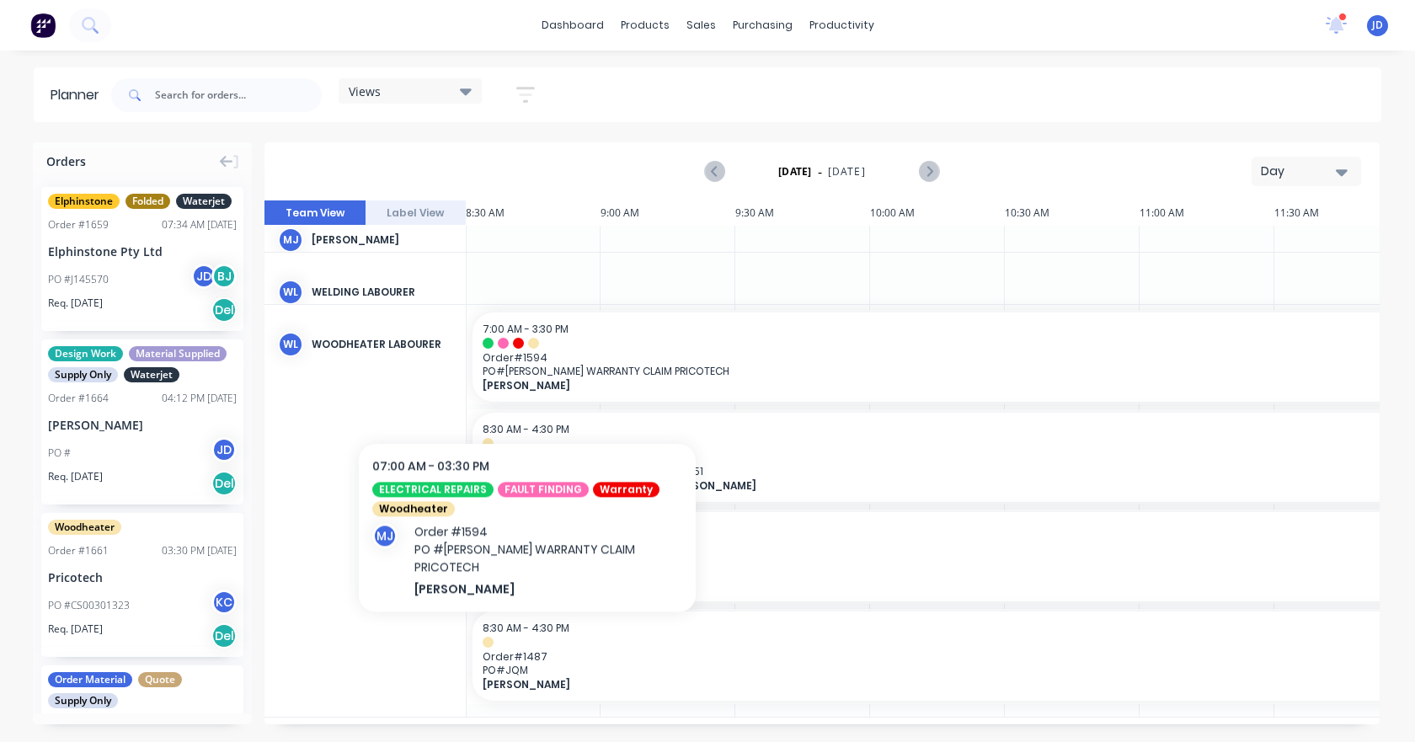
click at [527, 386] on span "[PERSON_NAME]" at bounding box center [1315, 385] width 1667 height 13
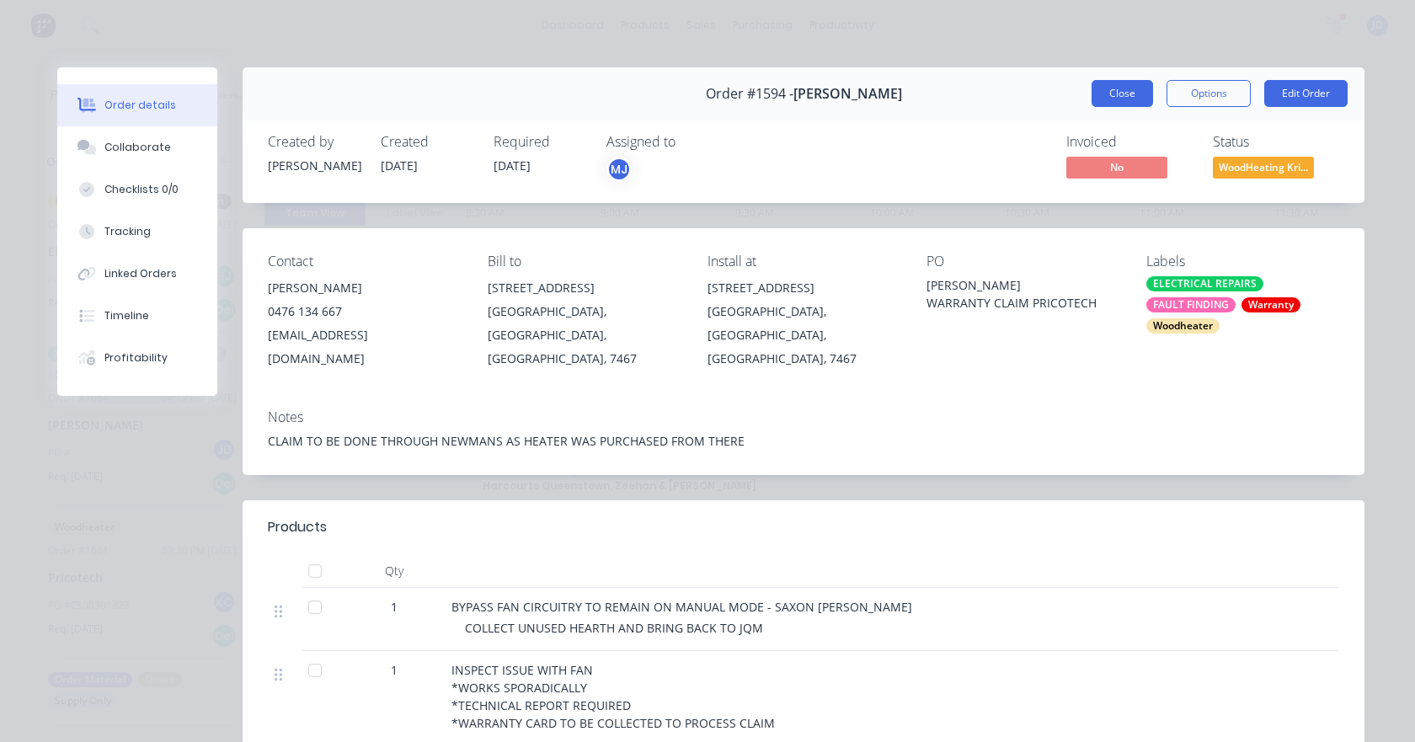
click at [1095, 95] on button "Close" at bounding box center [1121, 93] width 61 height 27
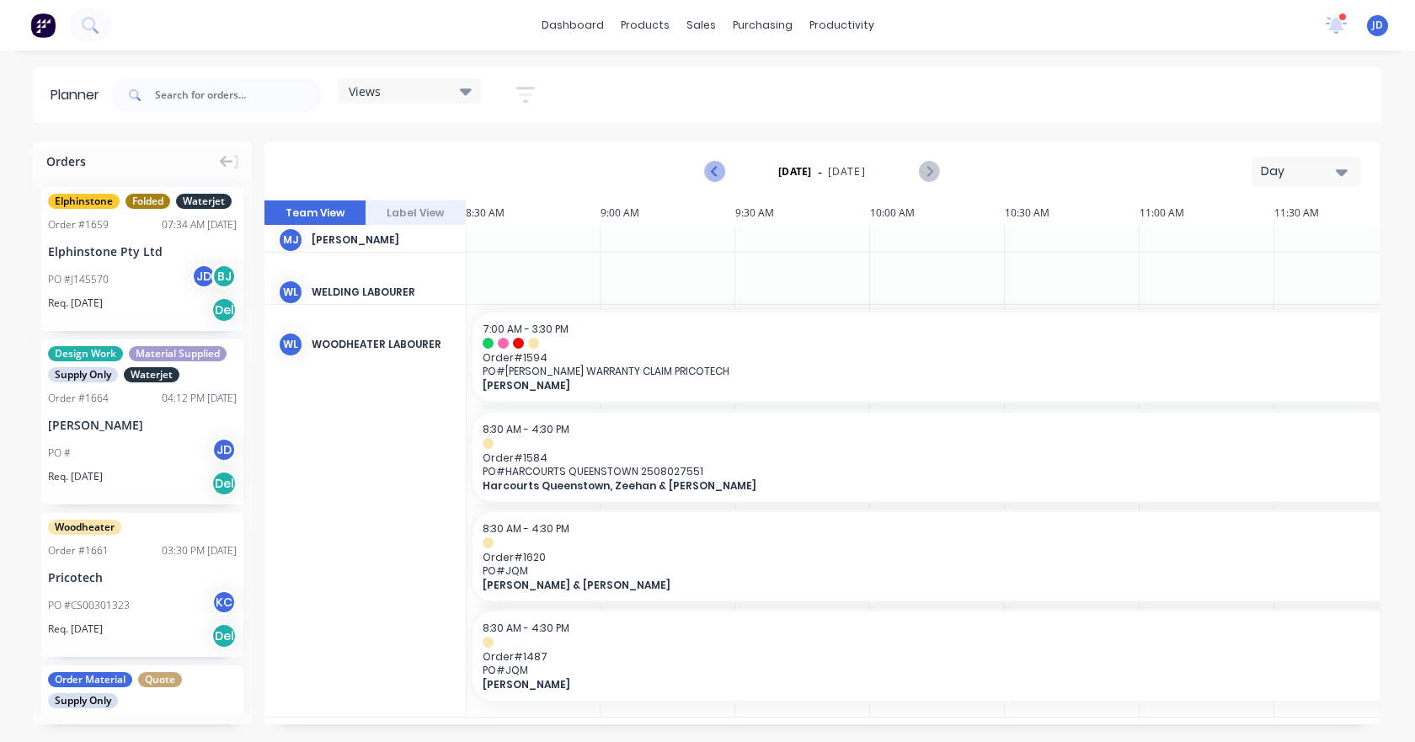
click at [719, 171] on icon "Previous page" at bounding box center [715, 172] width 20 height 20
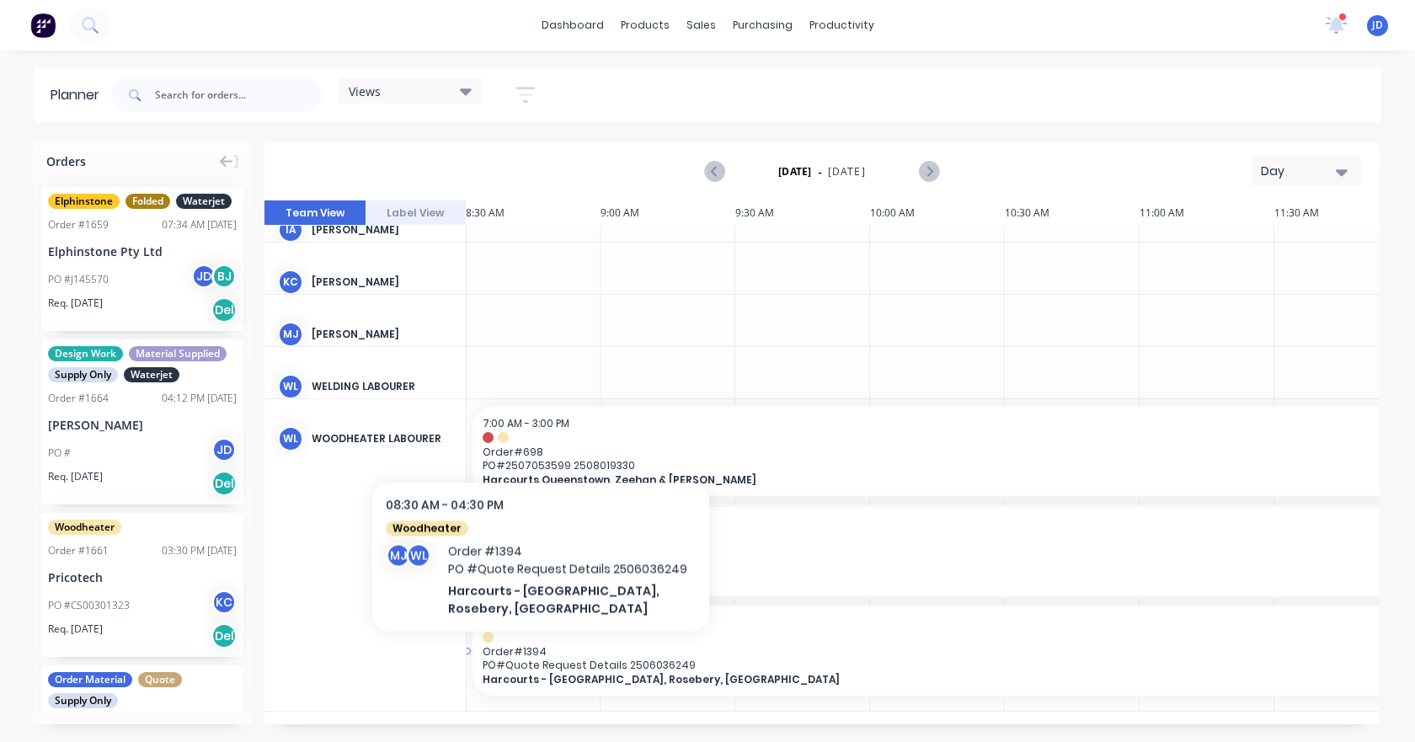
scroll to position [199, 1]
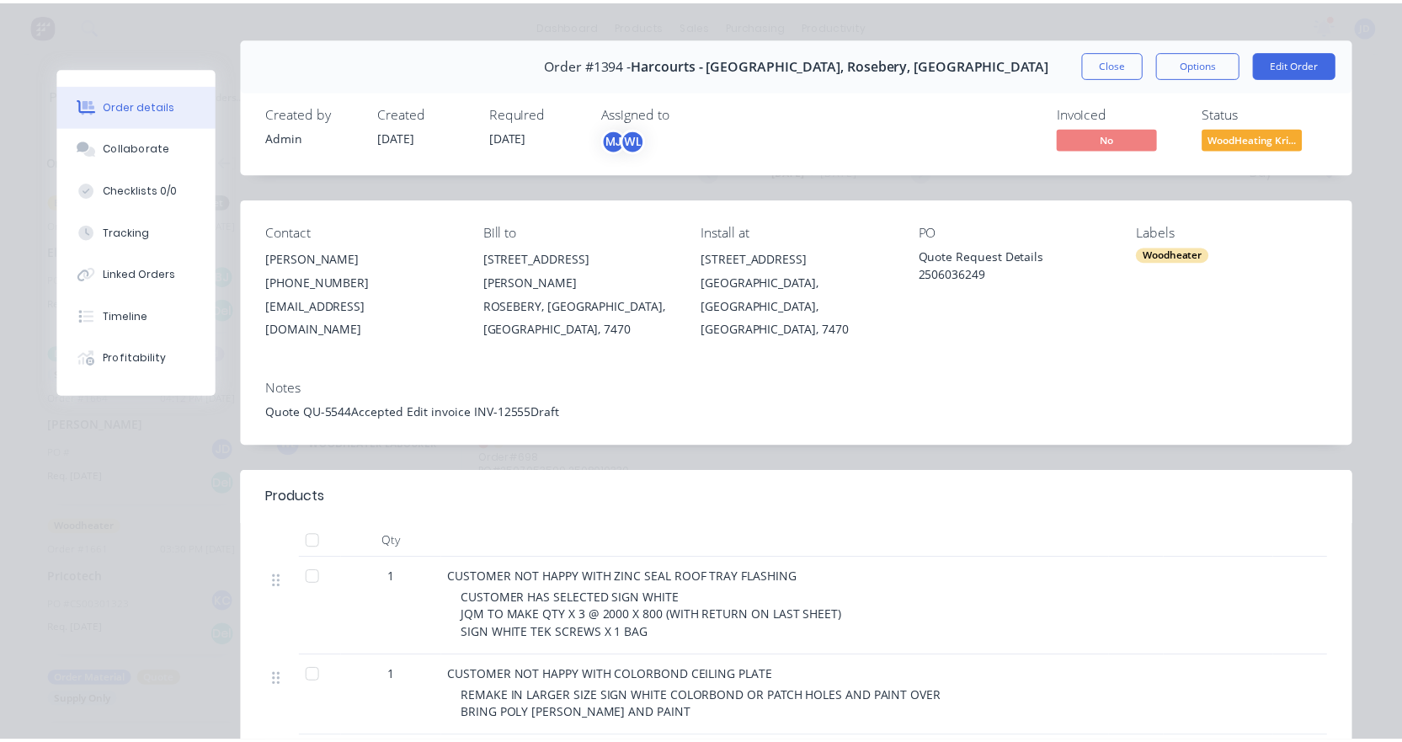
scroll to position [0, 0]
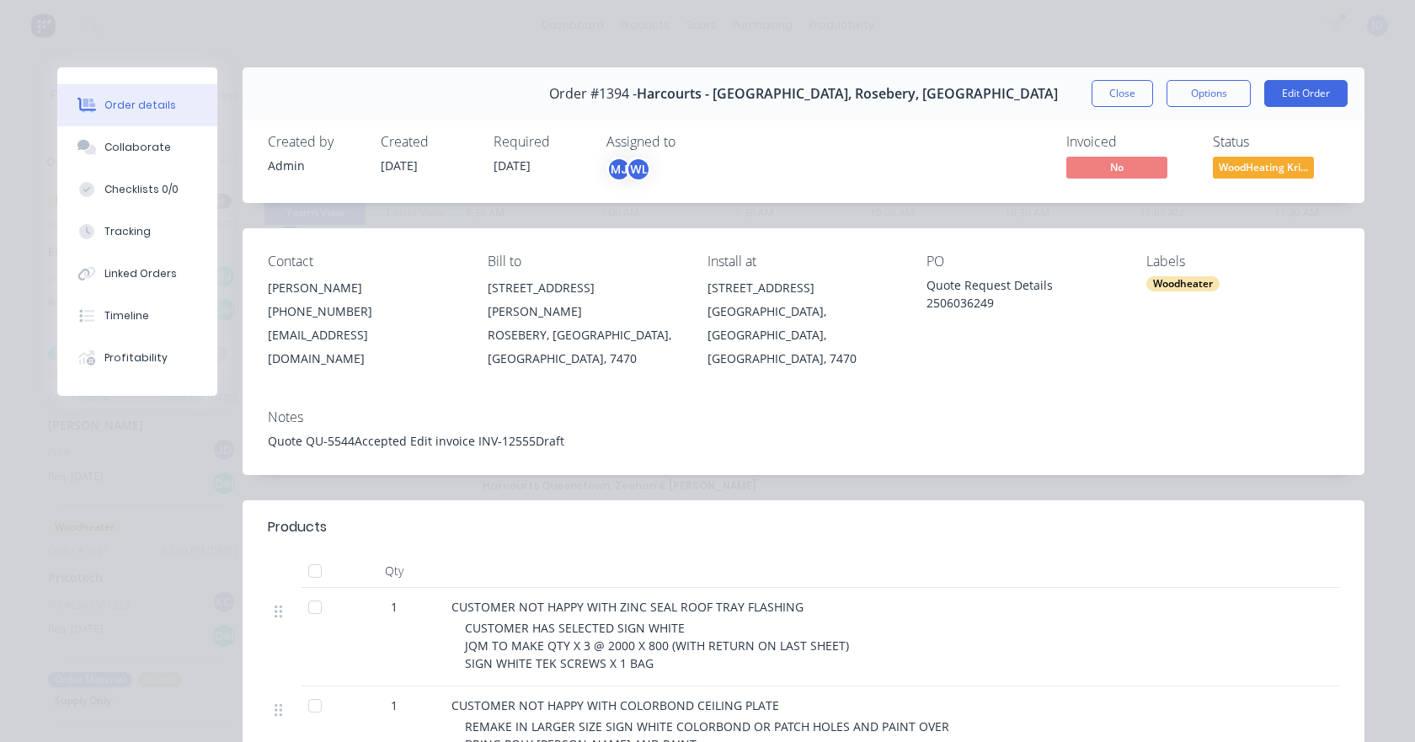
click at [1124, 78] on div "Order #1394 - Harcourts - [GEOGRAPHIC_DATA], Rosebery, Waratah Close Options Ed…" at bounding box center [802, 93] width 1121 height 53
drag, startPoint x: 1116, startPoint y: 99, endPoint x: 1128, endPoint y: 93, distance: 13.6
click at [1114, 99] on button "Close" at bounding box center [1121, 93] width 61 height 27
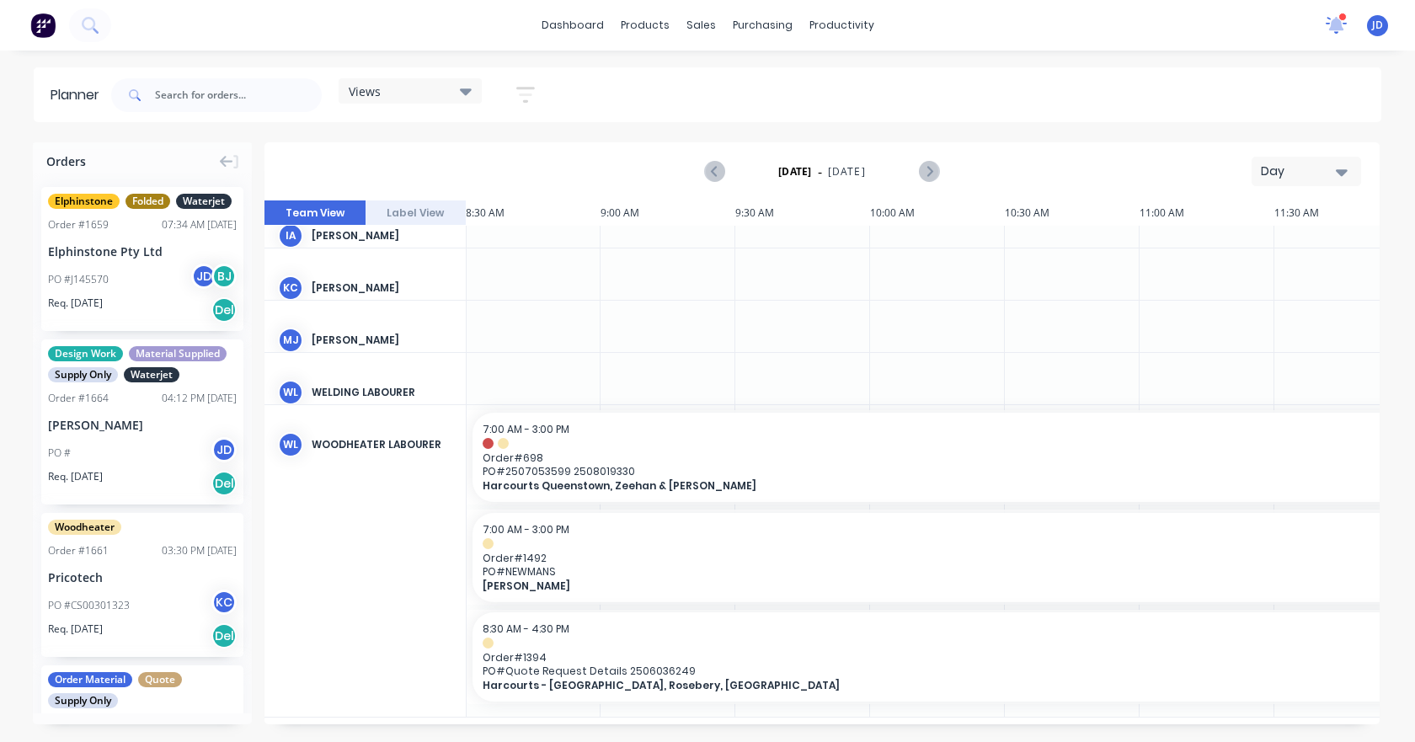
click at [1329, 19] on icon at bounding box center [1335, 25] width 21 height 17
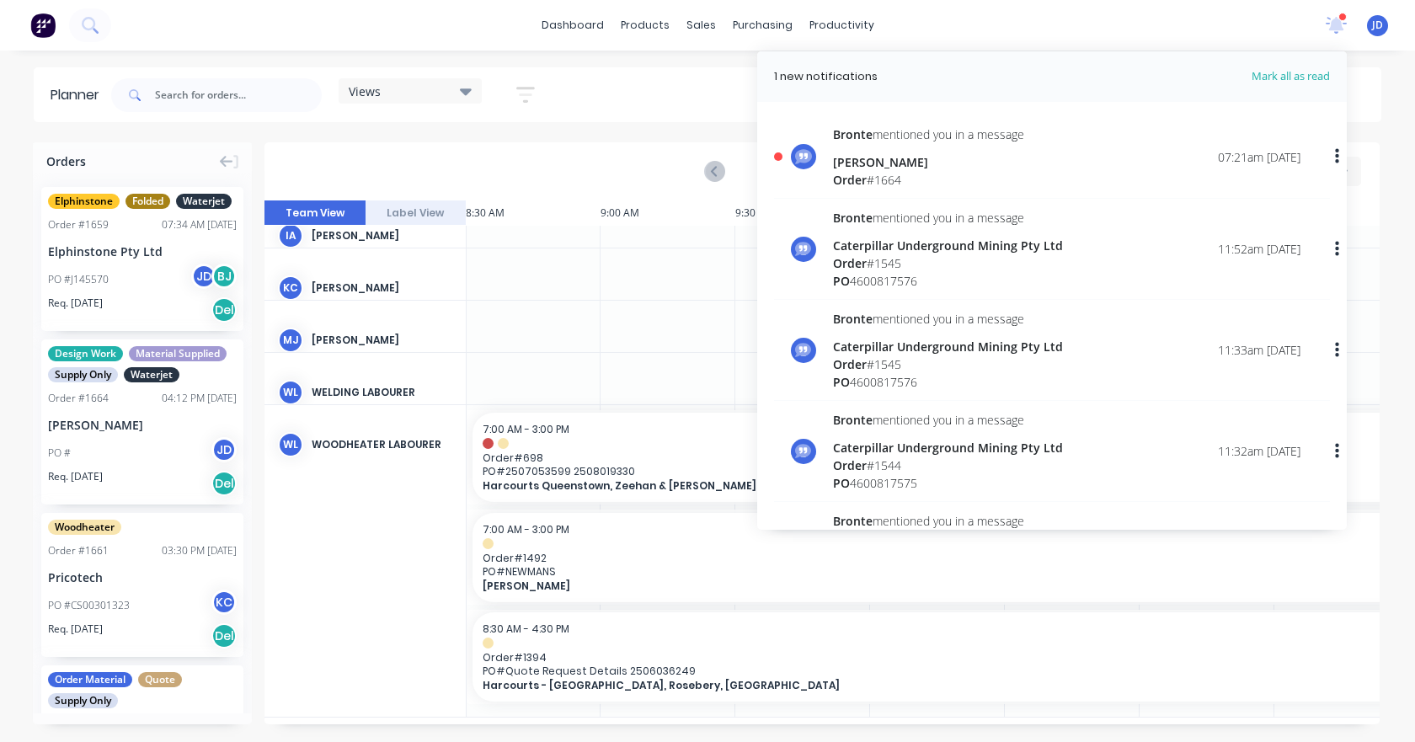
click at [901, 183] on div "Order # 1664" at bounding box center [928, 180] width 191 height 18
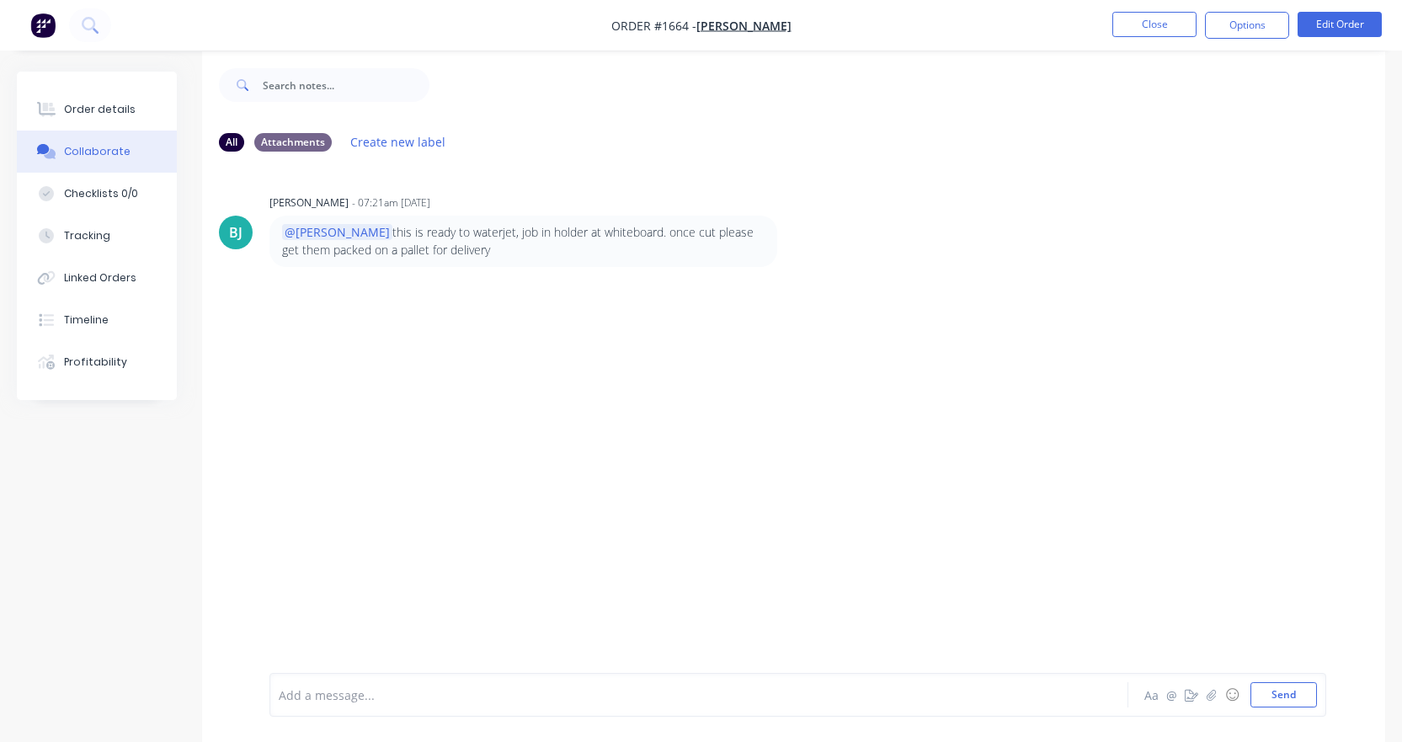
scroll to position [25, 0]
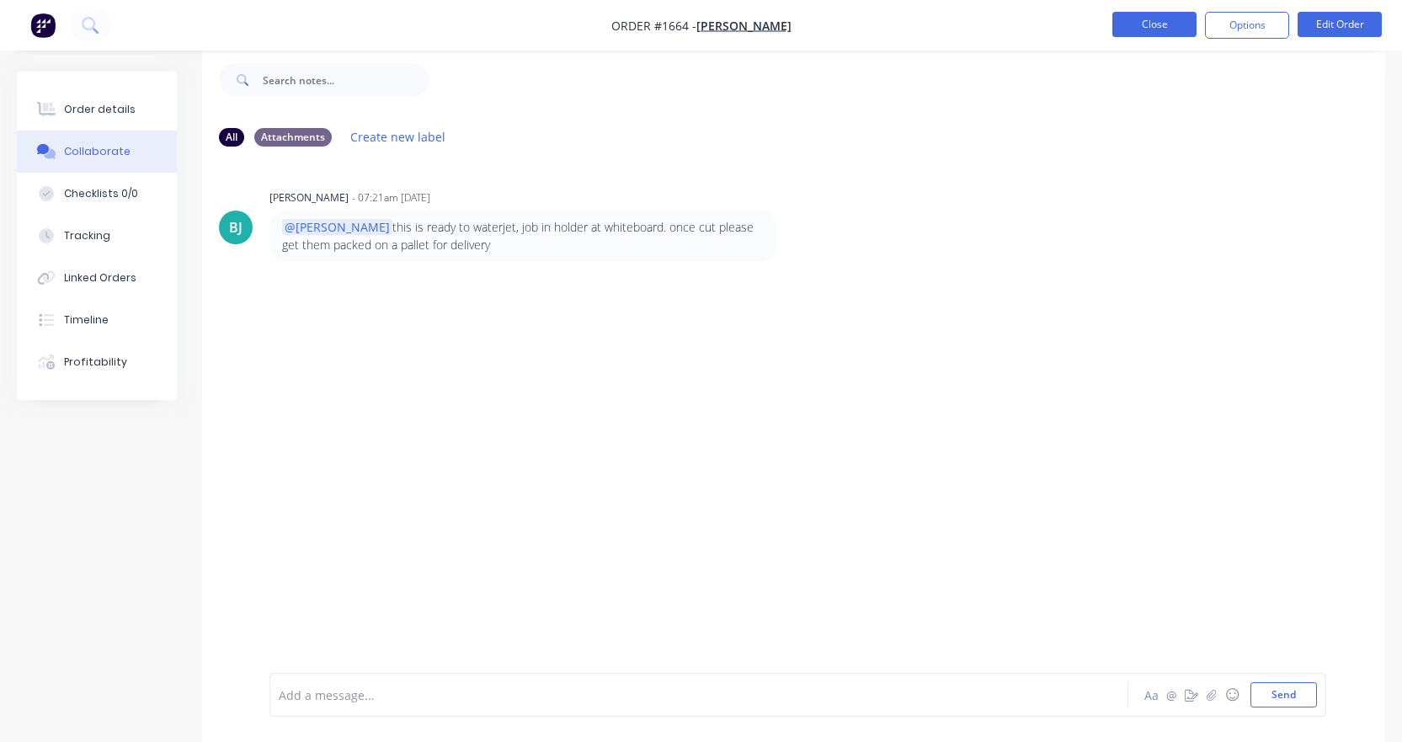
click at [1127, 30] on button "Close" at bounding box center [1154, 24] width 84 height 25
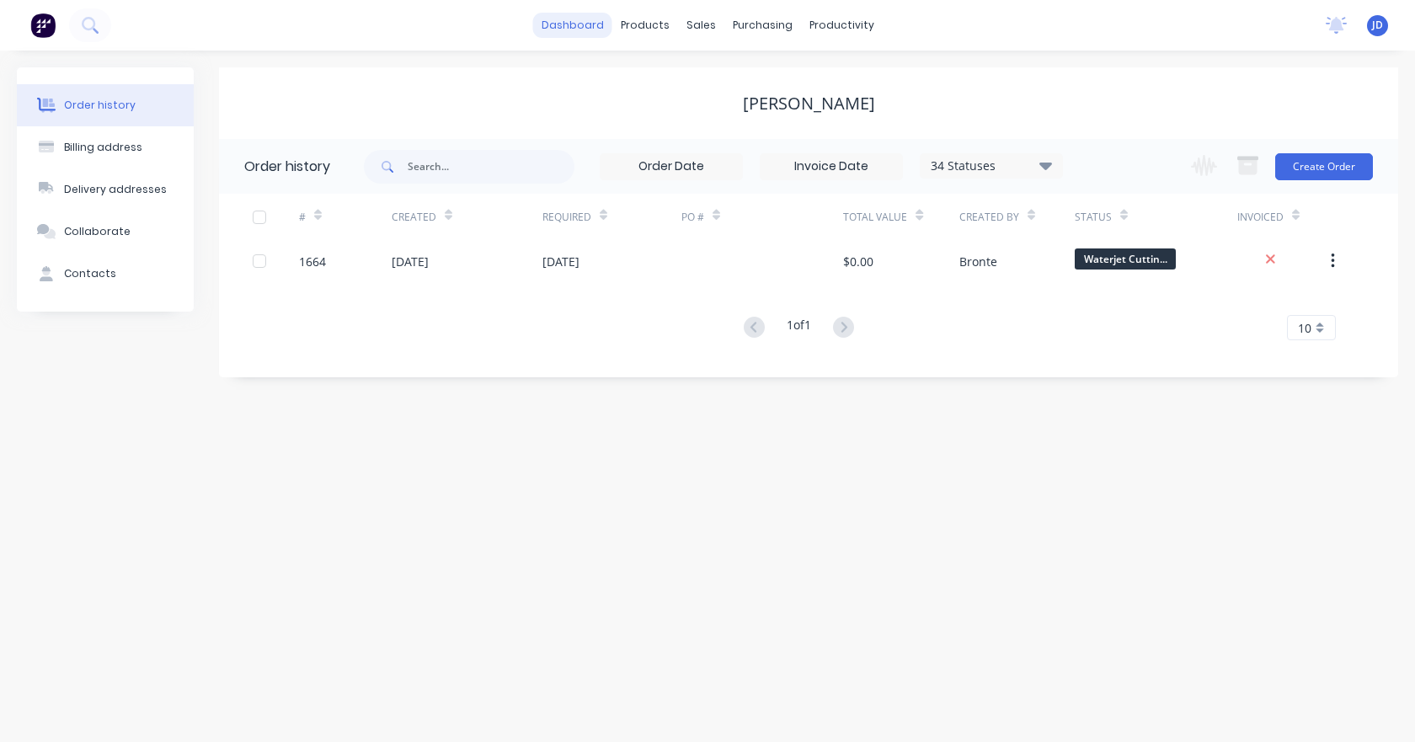
click at [554, 23] on link "dashboard" at bounding box center [572, 25] width 79 height 25
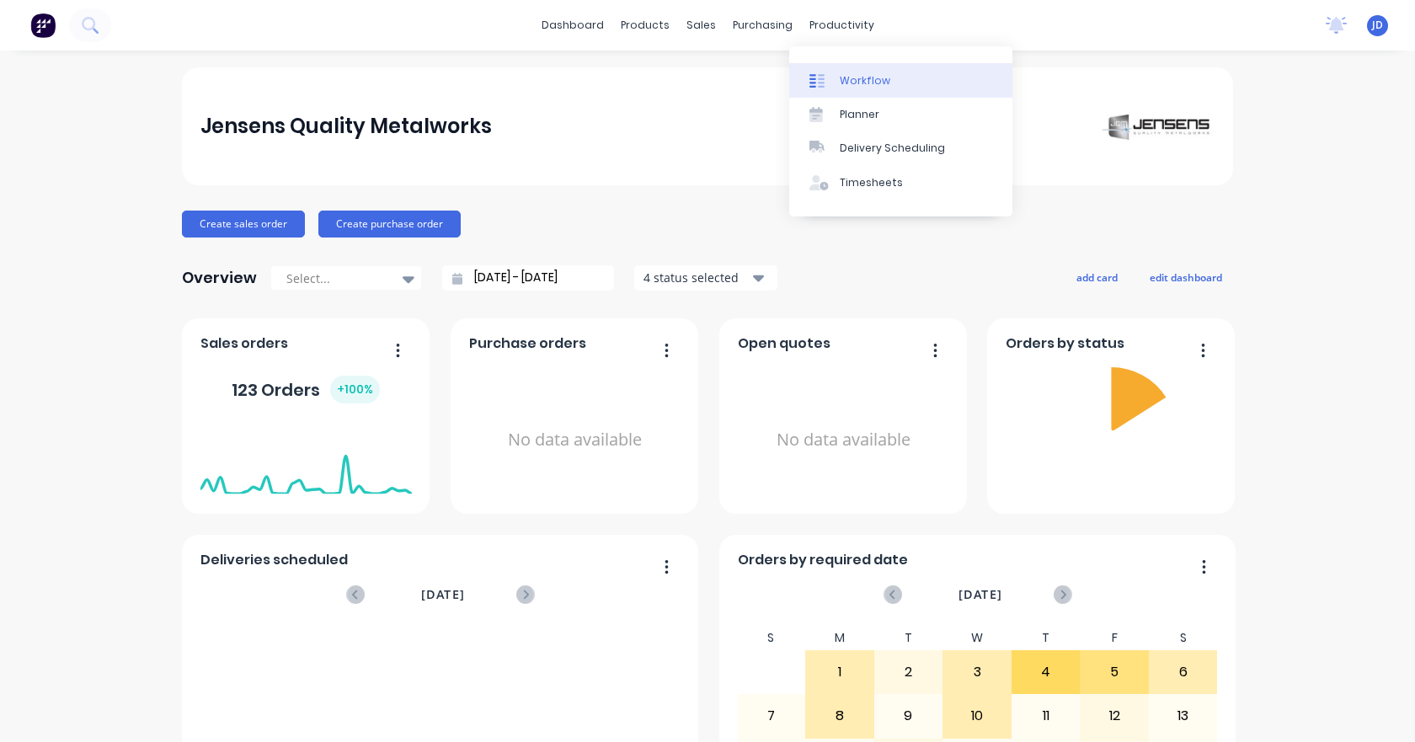
click at [850, 80] on div "Workflow" at bounding box center [864, 80] width 51 height 15
